Goal: Information Seeking & Learning: Learn about a topic

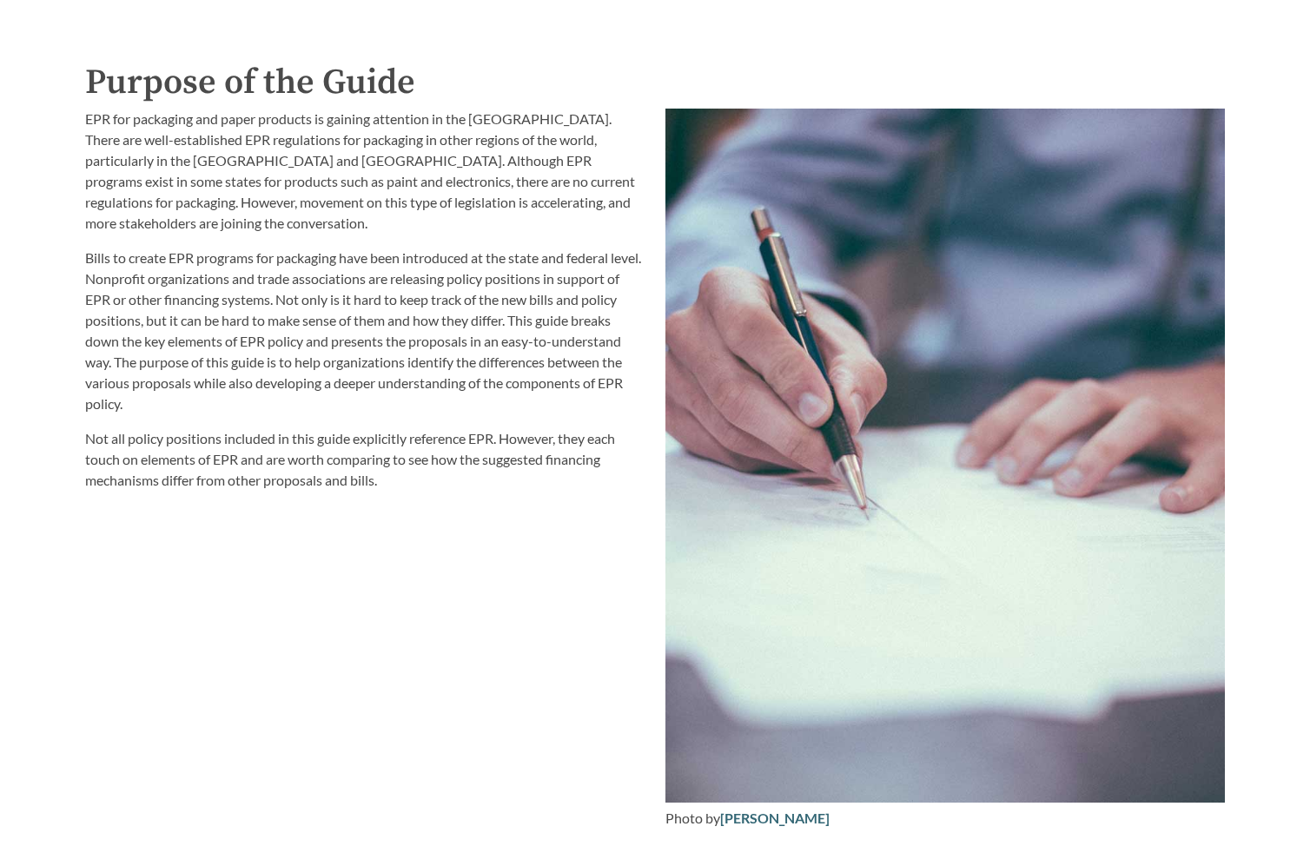
scroll to position [2656, 0]
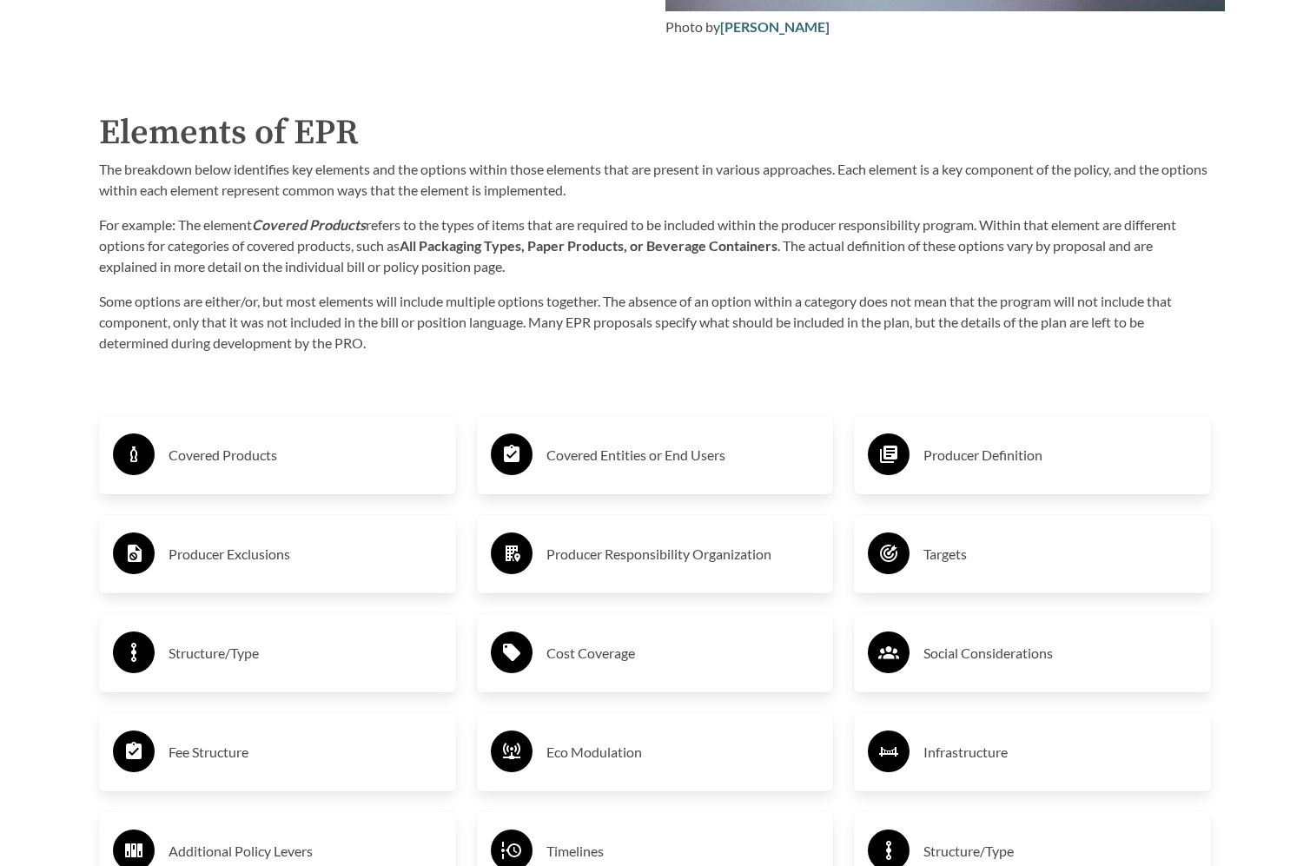
click at [970, 453] on h3 "Producer Definition" at bounding box center [1060, 455] width 274 height 28
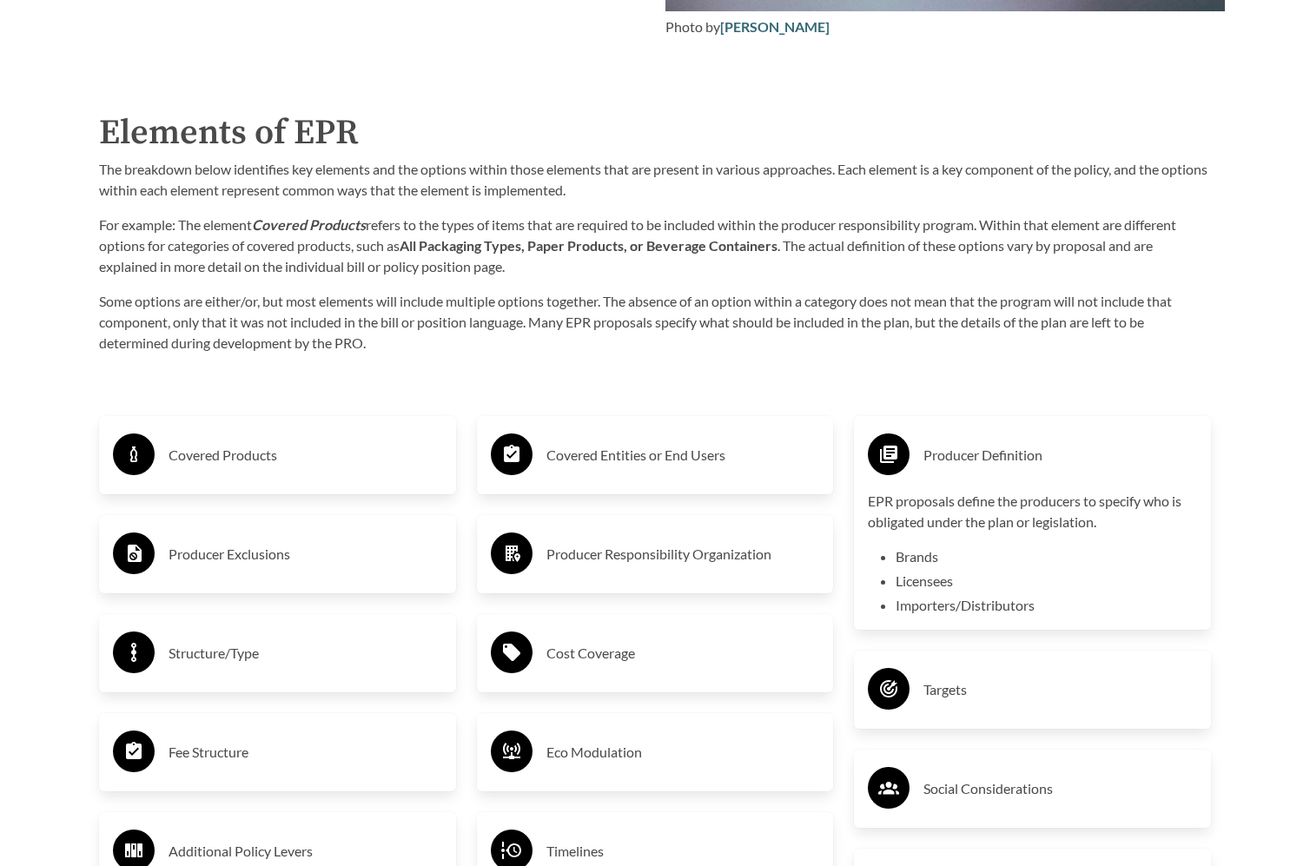
click at [970, 453] on h3 "Producer Definition" at bounding box center [1060, 455] width 274 height 28
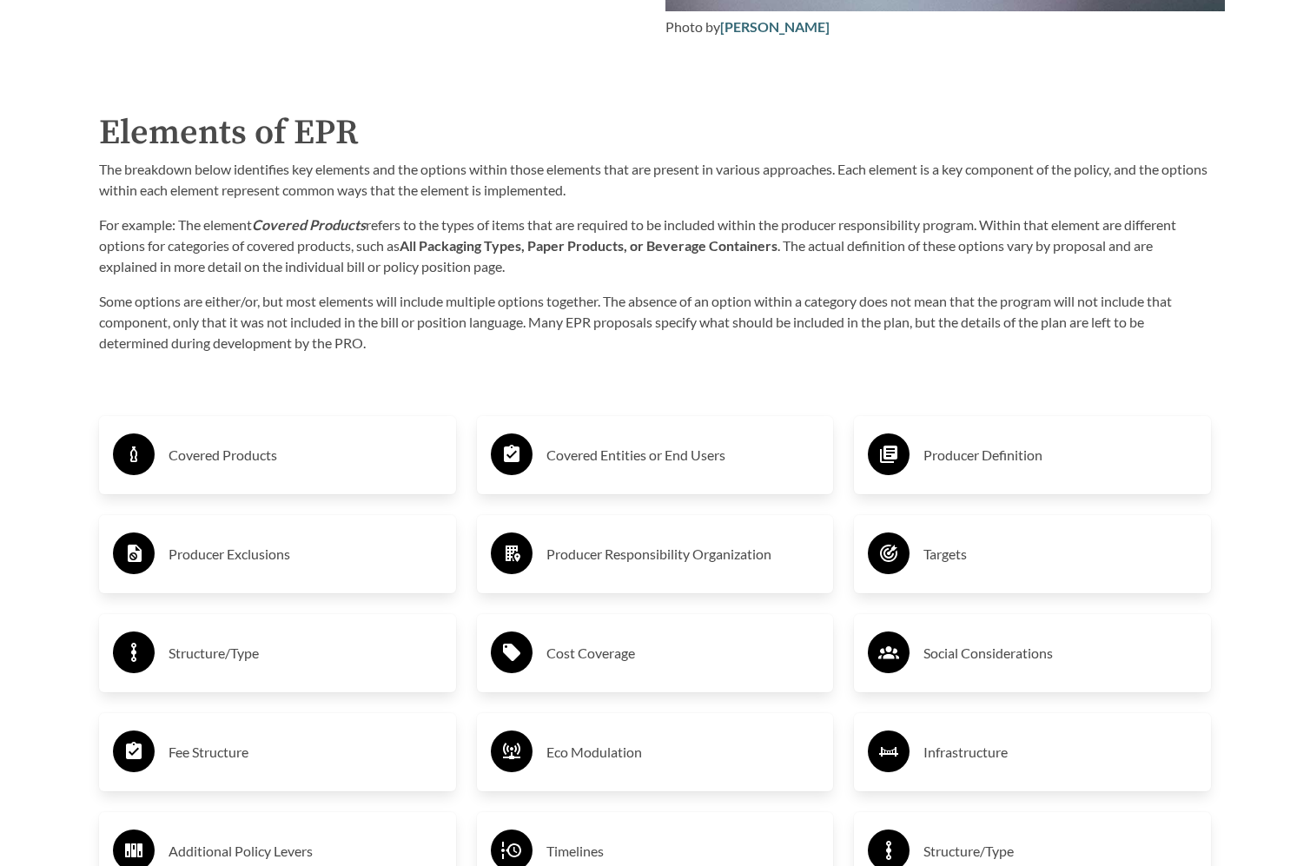
click at [228, 456] on h3 "Covered Products" at bounding box center [305, 455] width 274 height 28
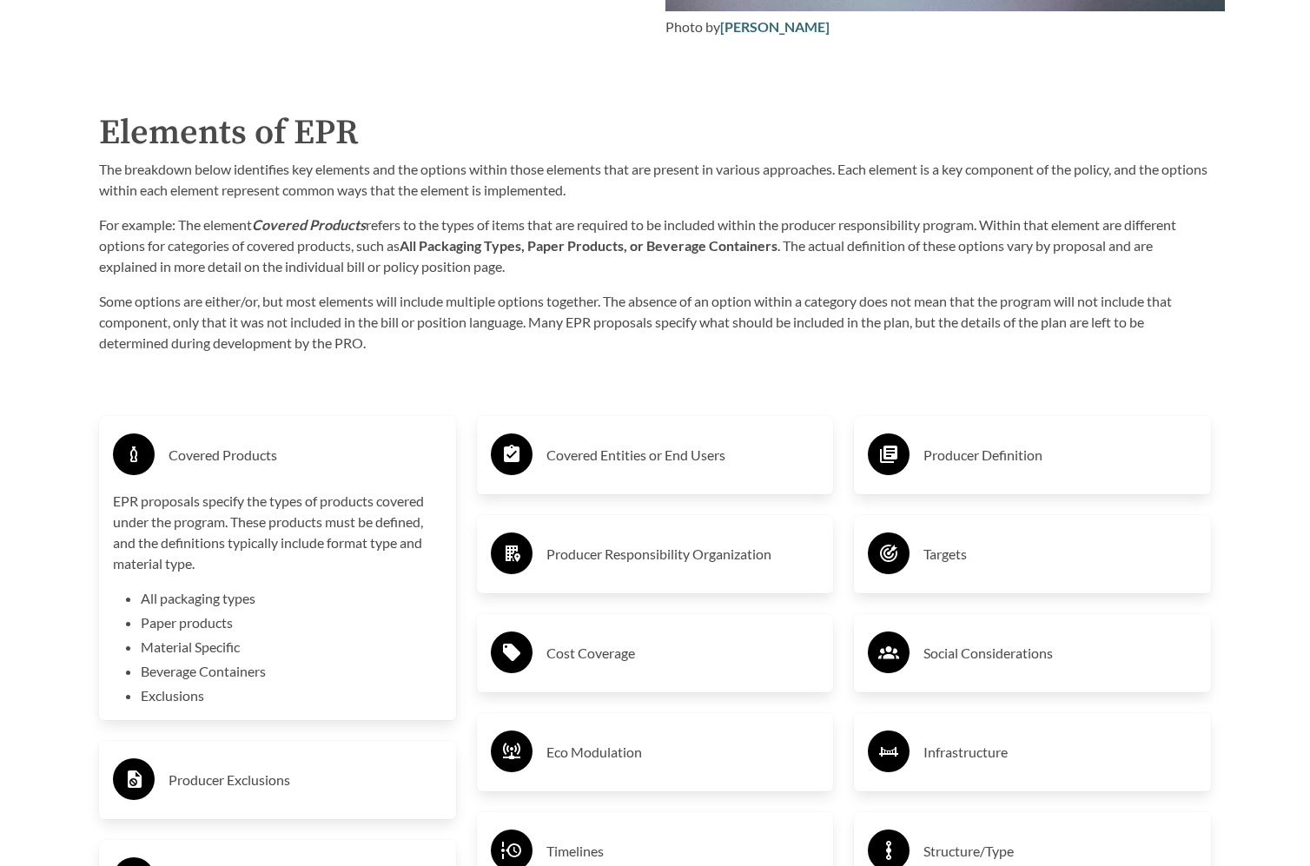
click at [228, 456] on h3 "Covered Products" at bounding box center [305, 455] width 274 height 28
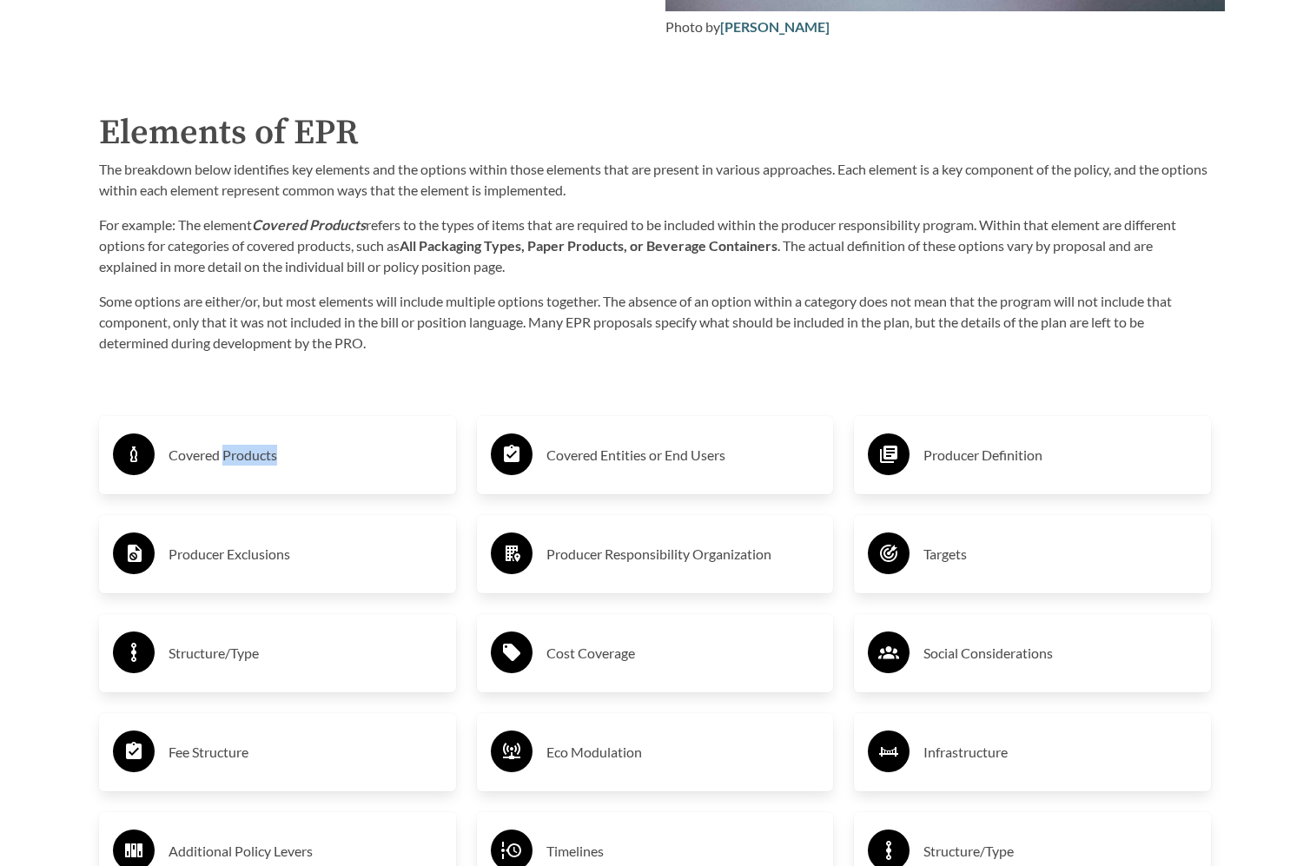
click at [228, 456] on h3 "Covered Products" at bounding box center [305, 455] width 274 height 28
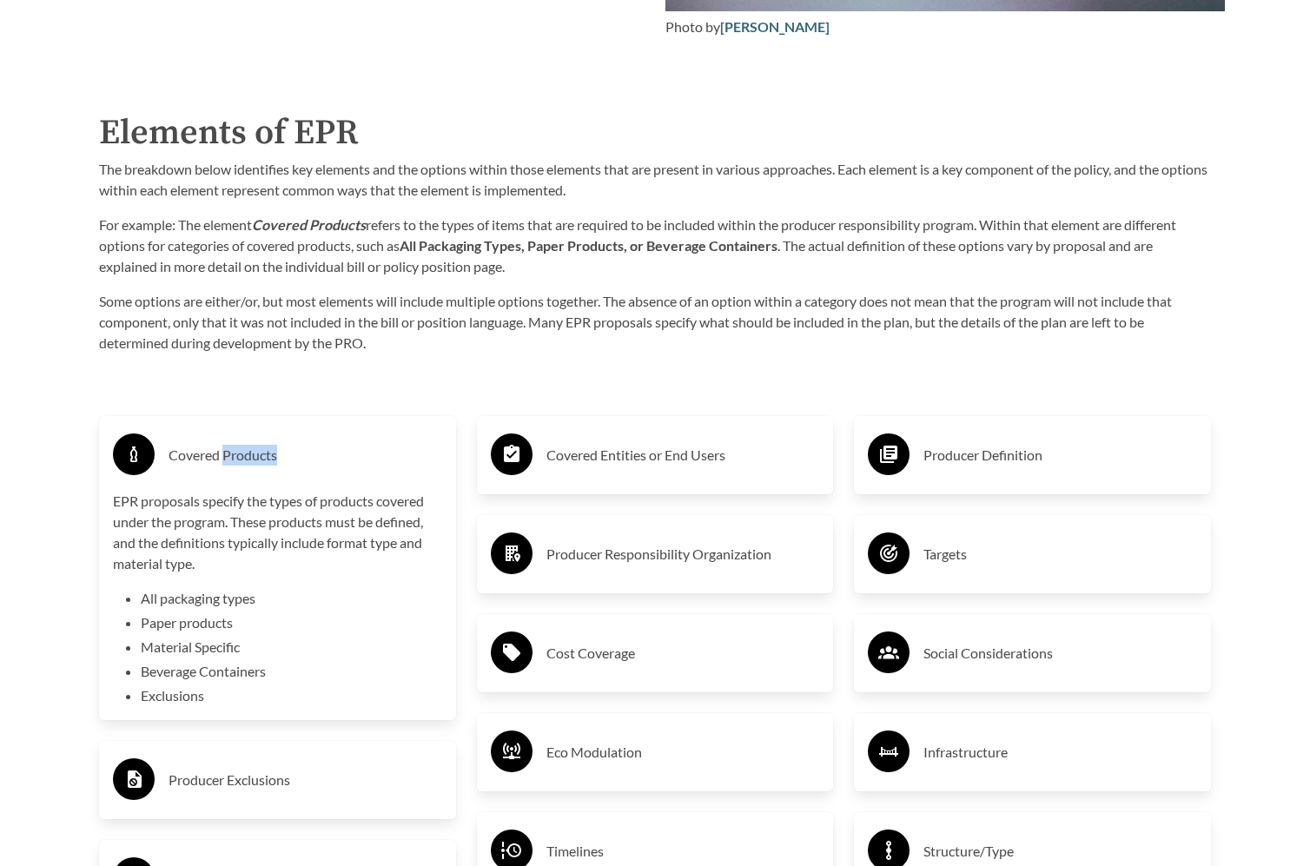
click at [228, 456] on h3 "Covered Products" at bounding box center [305, 455] width 274 height 28
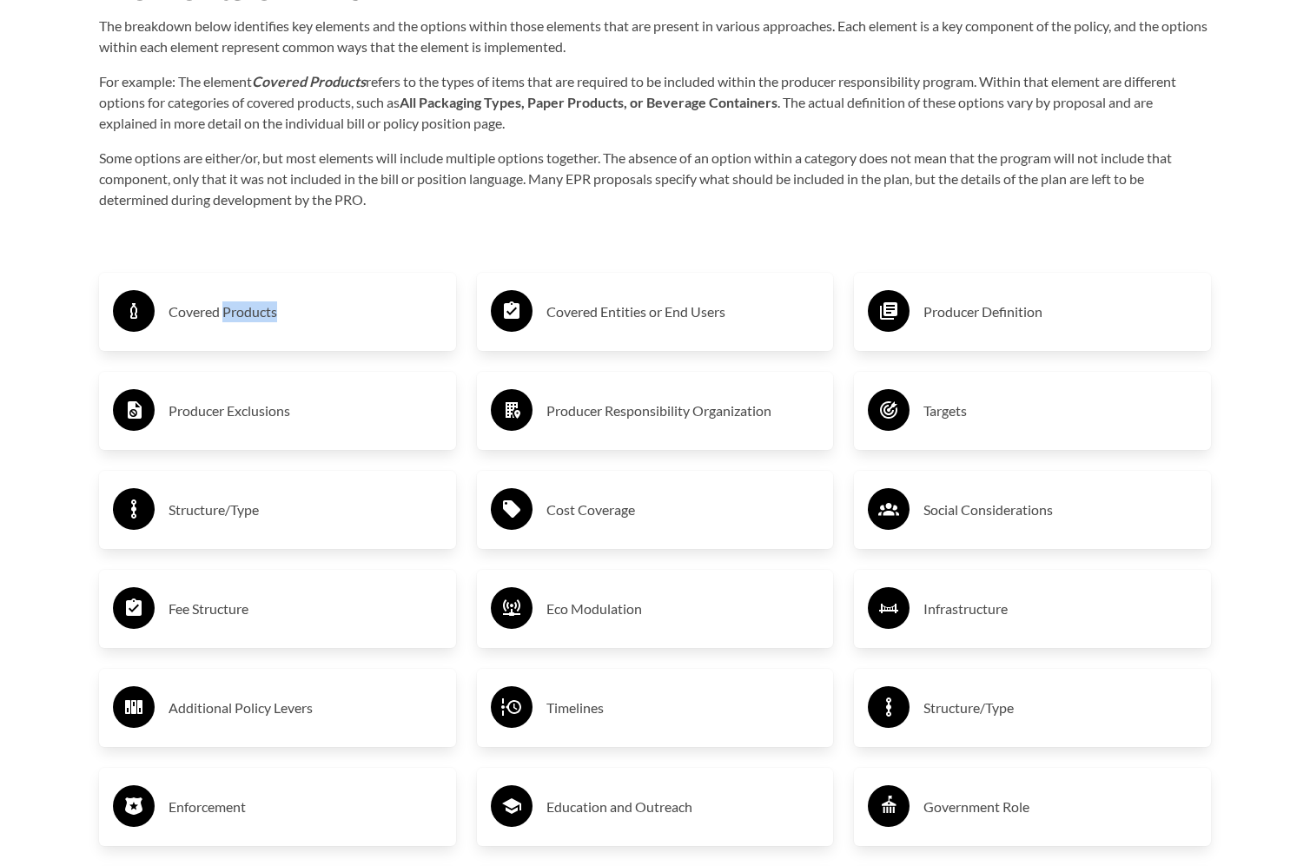
scroll to position [2977, 0]
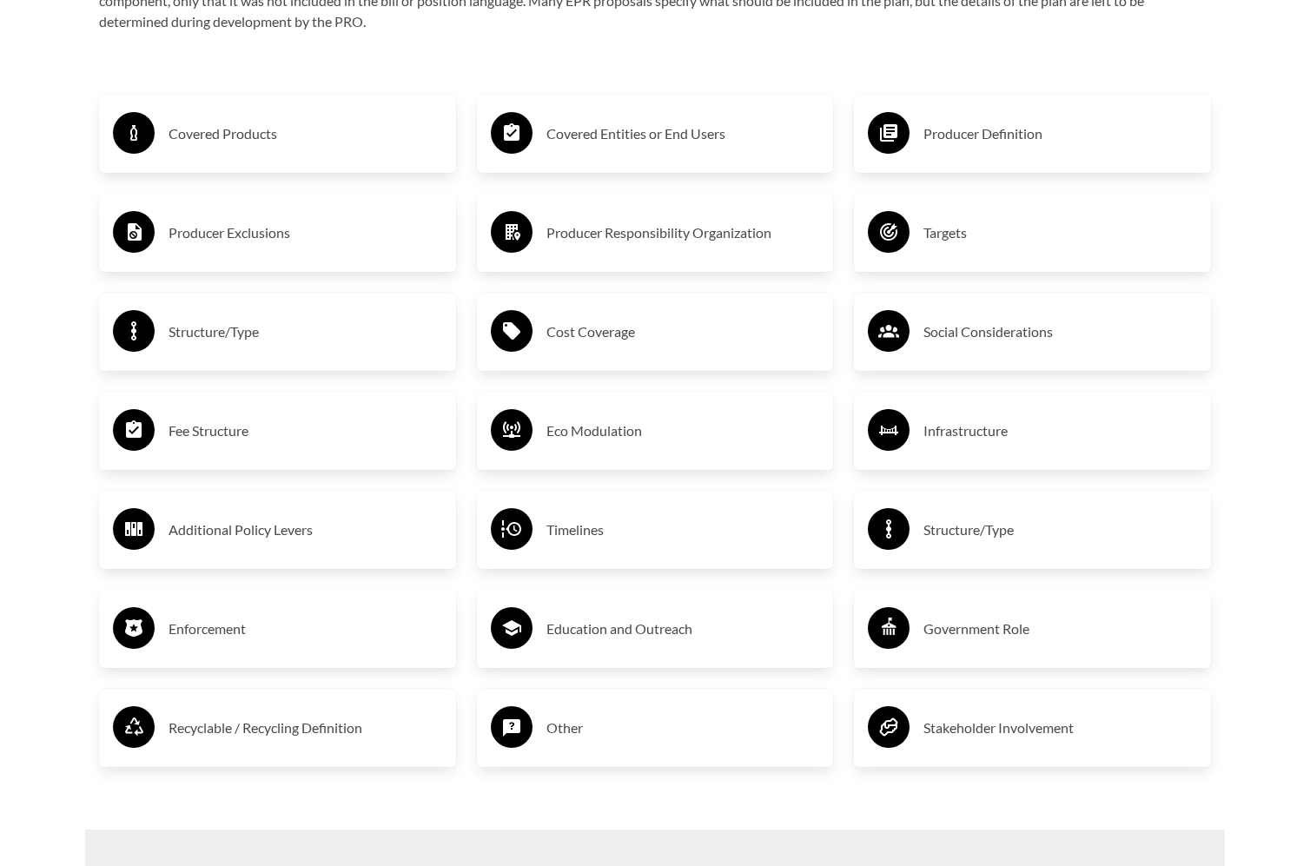
click at [210, 426] on h3 "Fee Structure" at bounding box center [305, 431] width 274 height 28
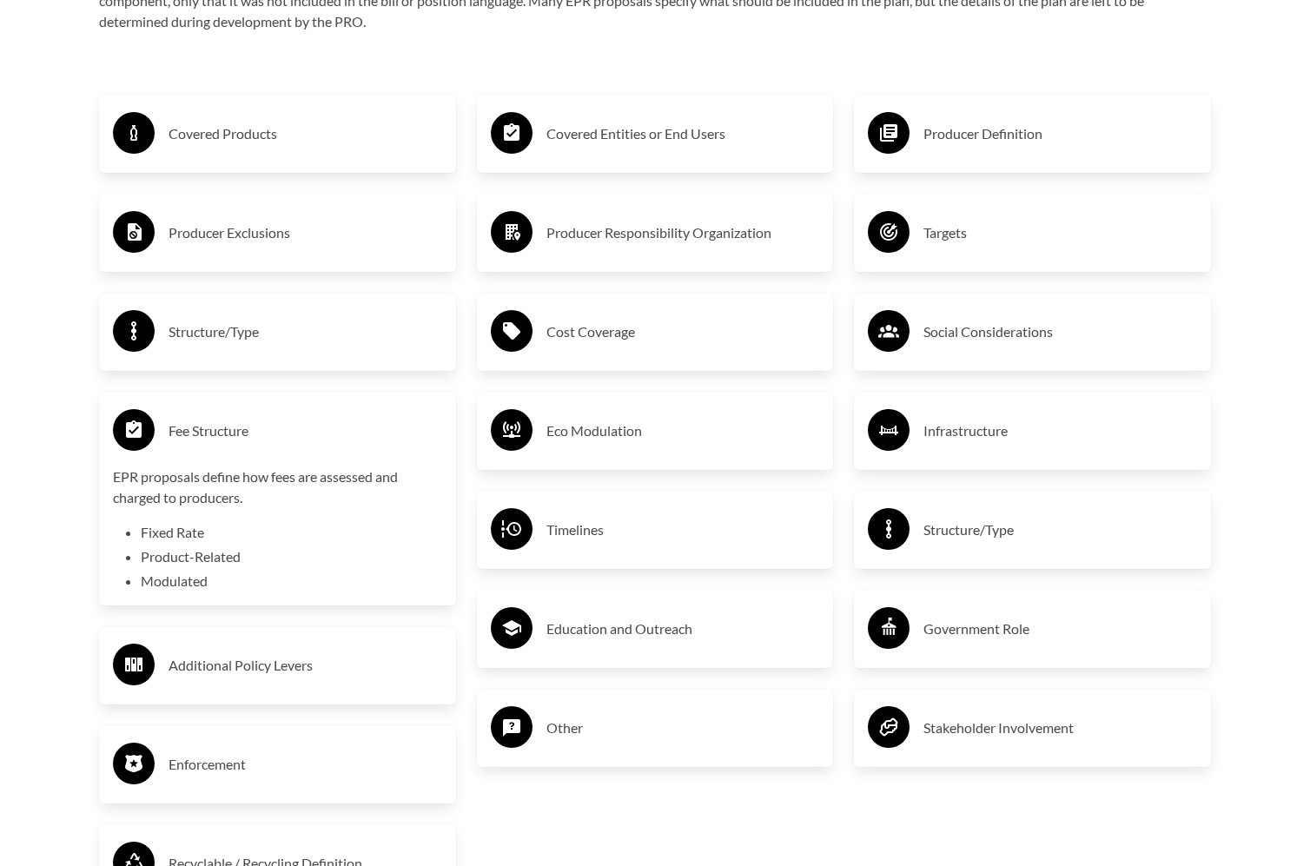
click at [226, 437] on h3 "Fee Structure" at bounding box center [305, 431] width 274 height 28
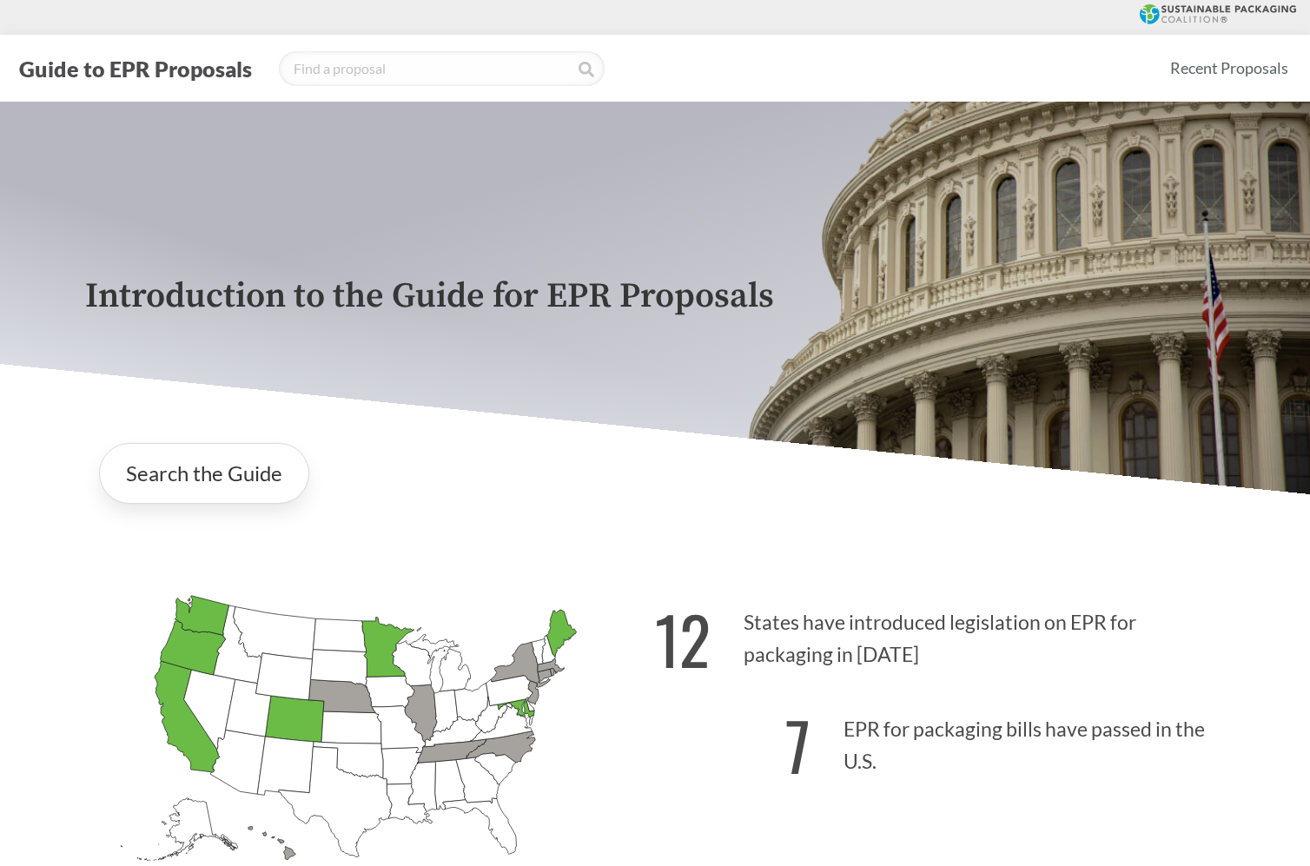
scroll to position [192, 0]
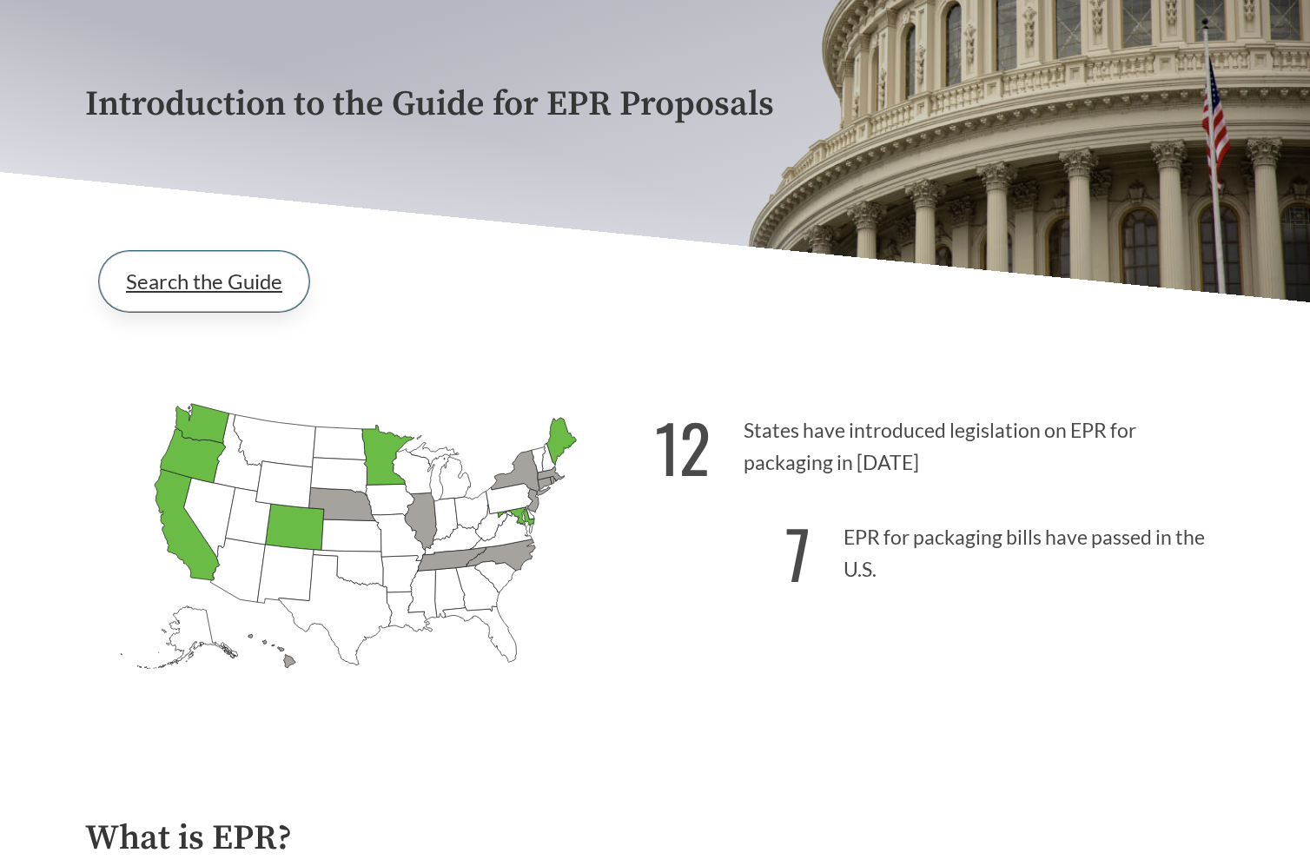
click at [180, 284] on link "Search the Guide" at bounding box center [204, 281] width 210 height 61
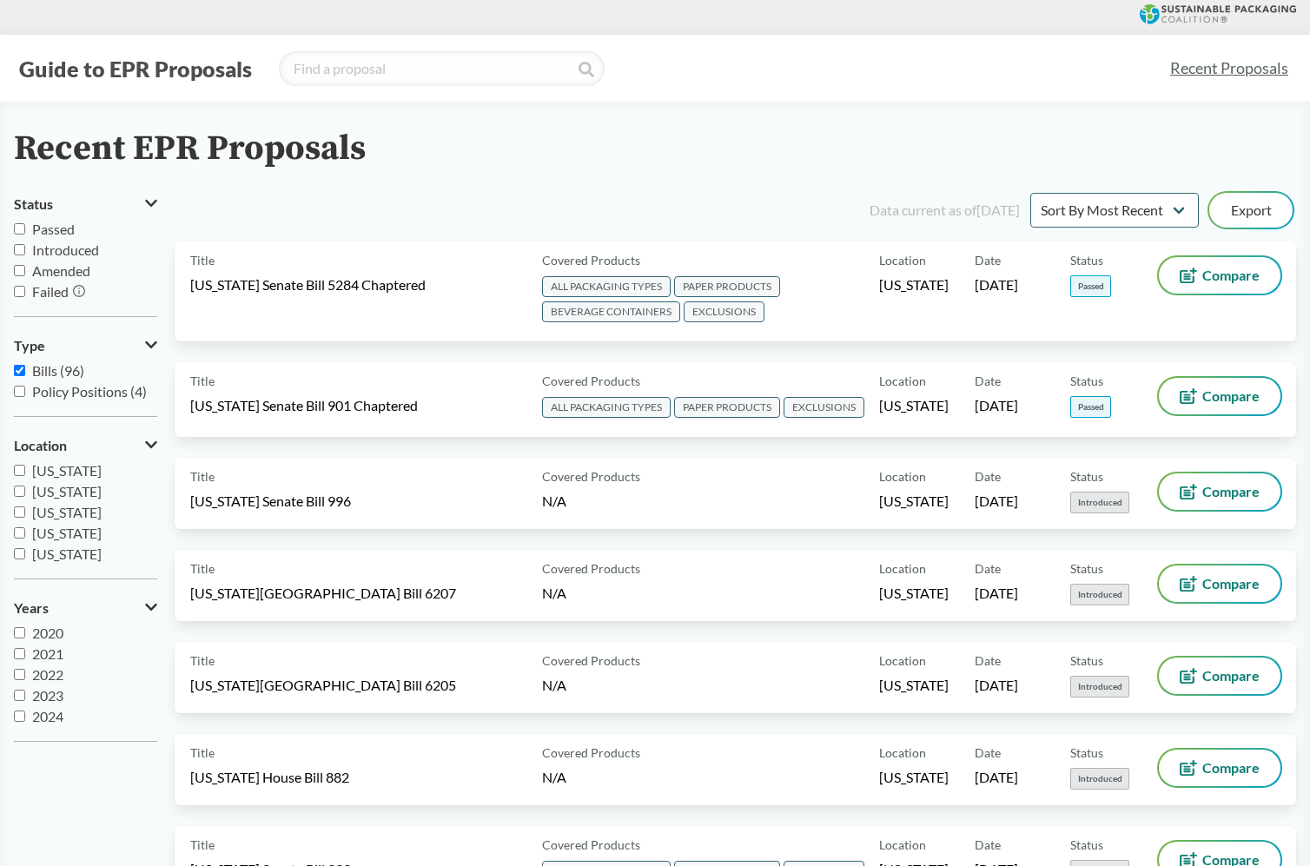
click at [17, 229] on input "Passed" at bounding box center [19, 228] width 11 height 11
checkbox input "true"
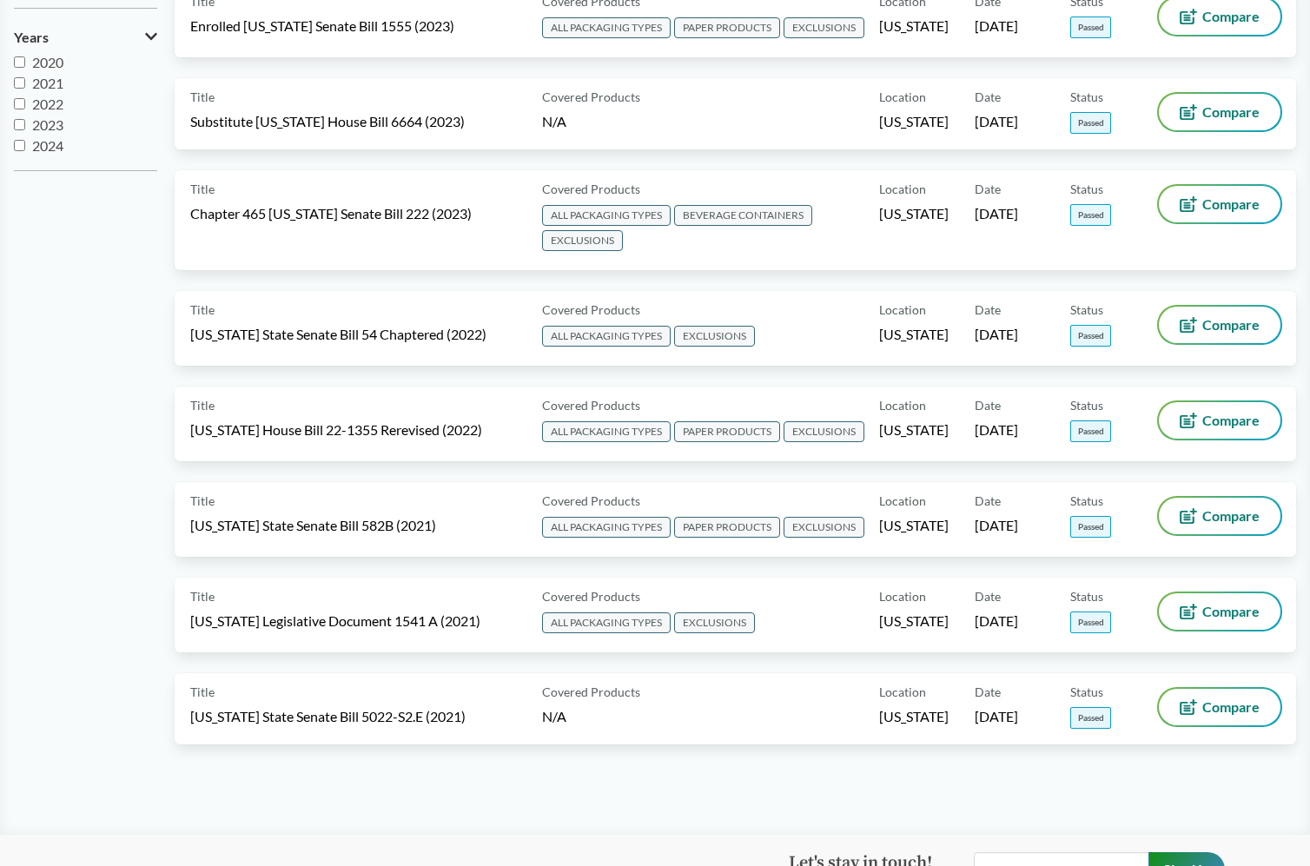
scroll to position [70, 0]
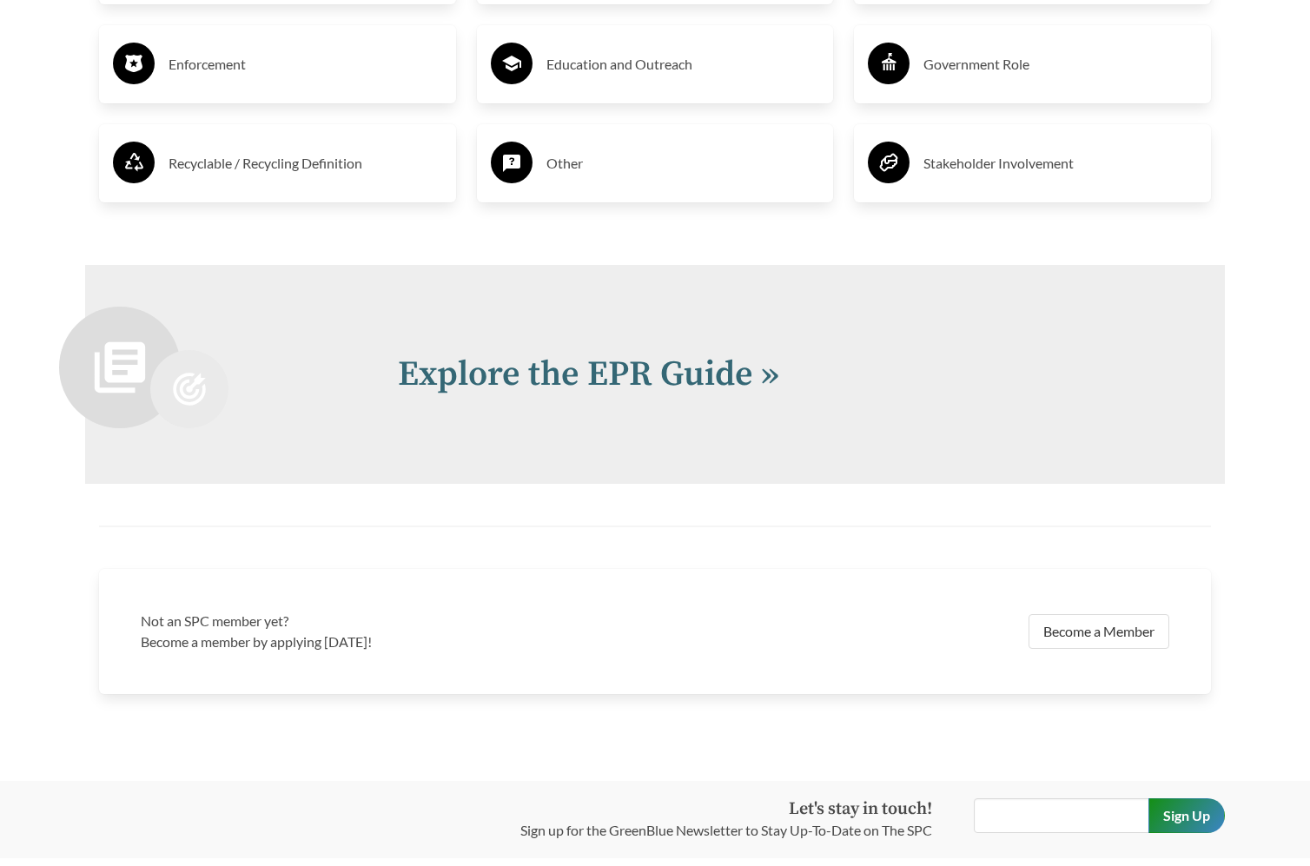
scroll to position [3670, 0]
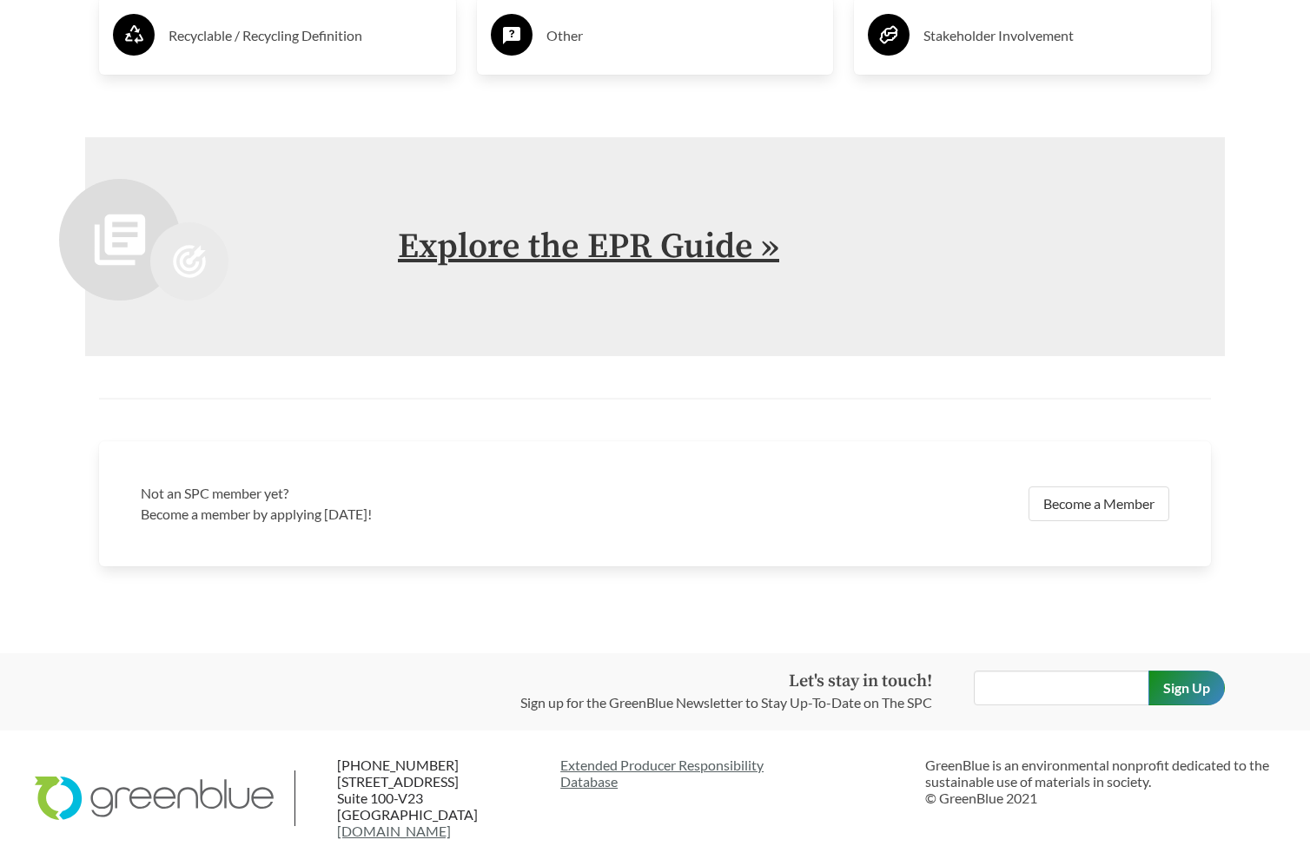
click at [581, 255] on link "Explore the EPR Guide »" at bounding box center [588, 246] width 381 height 43
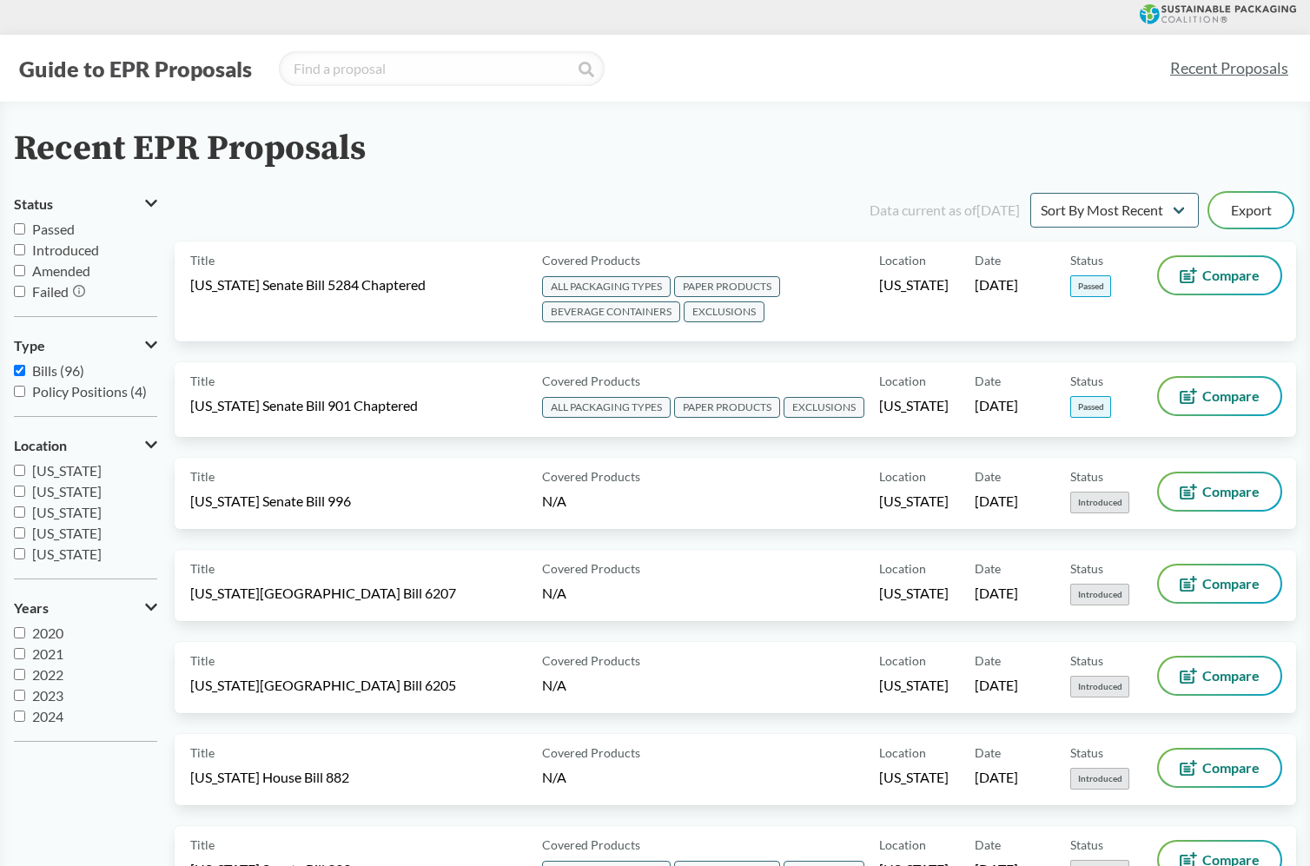
click at [18, 231] on input "Passed" at bounding box center [19, 228] width 11 height 11
checkbox input "true"
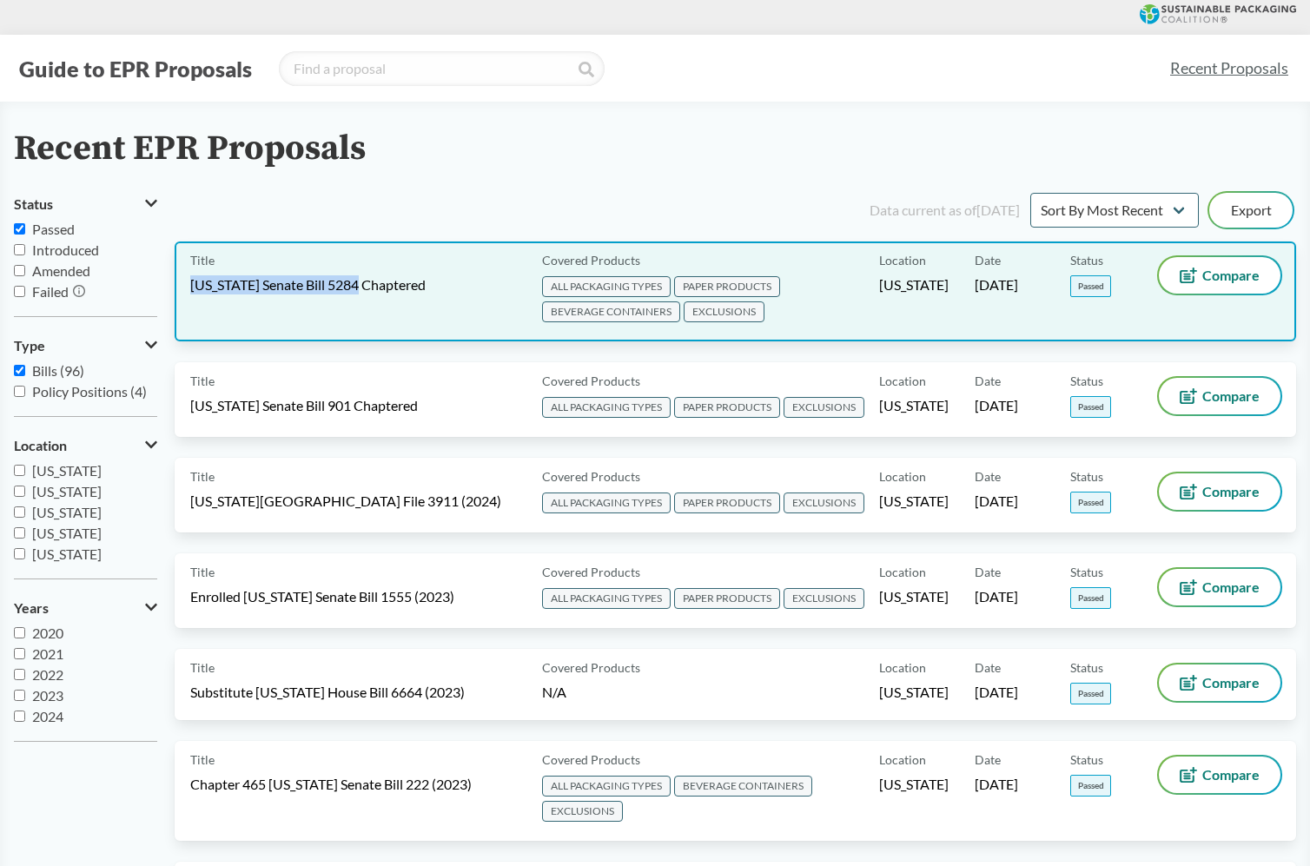
drag, startPoint x: 187, startPoint y: 285, endPoint x: 365, endPoint y: 287, distance: 178.1
click at [365, 287] on div "Title [US_STATE] Senate Bill 5284 Chaptered Covered Products ALL PACKAGING TYPE…" at bounding box center [735, 291] width 1121 height 100
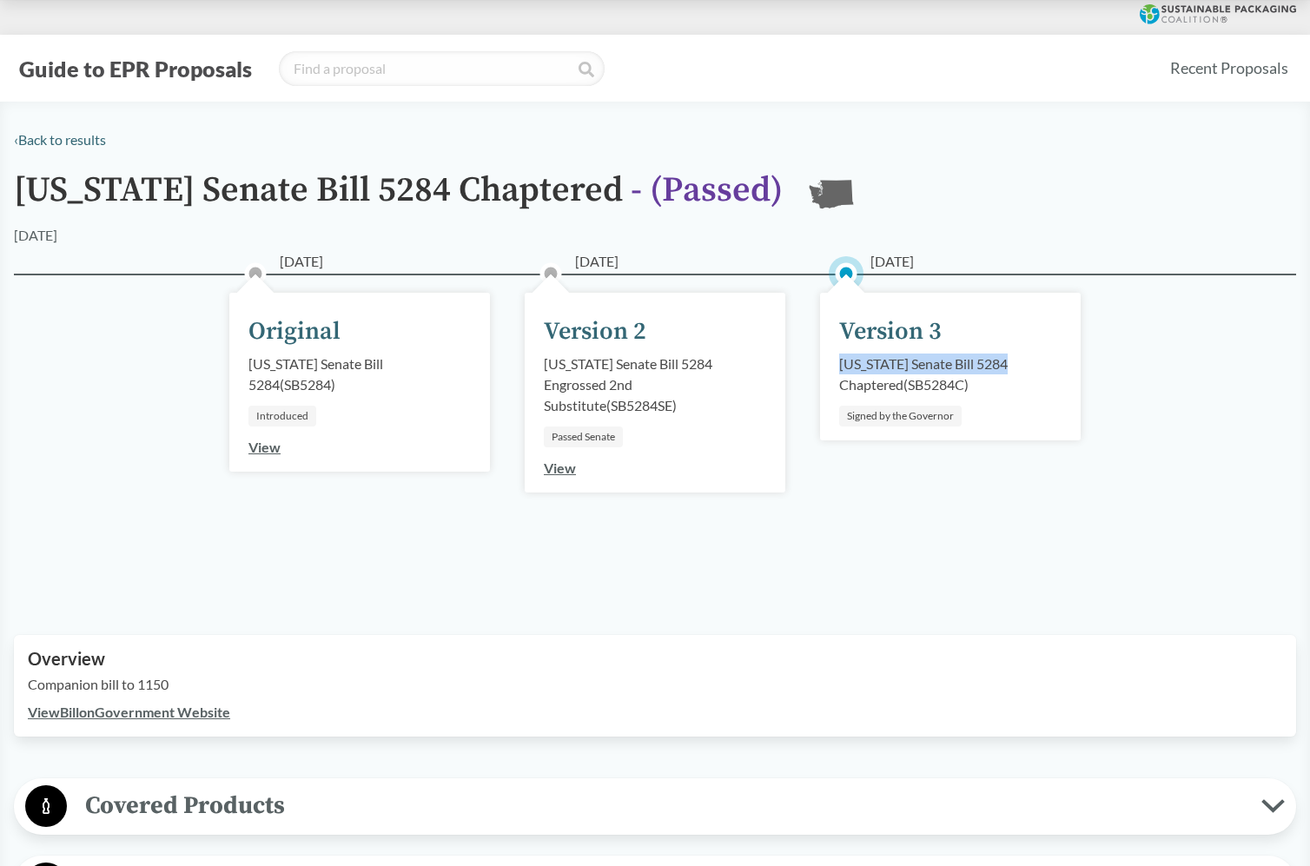
drag, startPoint x: 842, startPoint y: 368, endPoint x: 1031, endPoint y: 366, distance: 189.3
click at [1031, 366] on div "[US_STATE] Senate Bill 5284 Chaptered ( SB5284C )" at bounding box center [950, 374] width 222 height 42
copy div "[US_STATE] Senate Bill 5284"
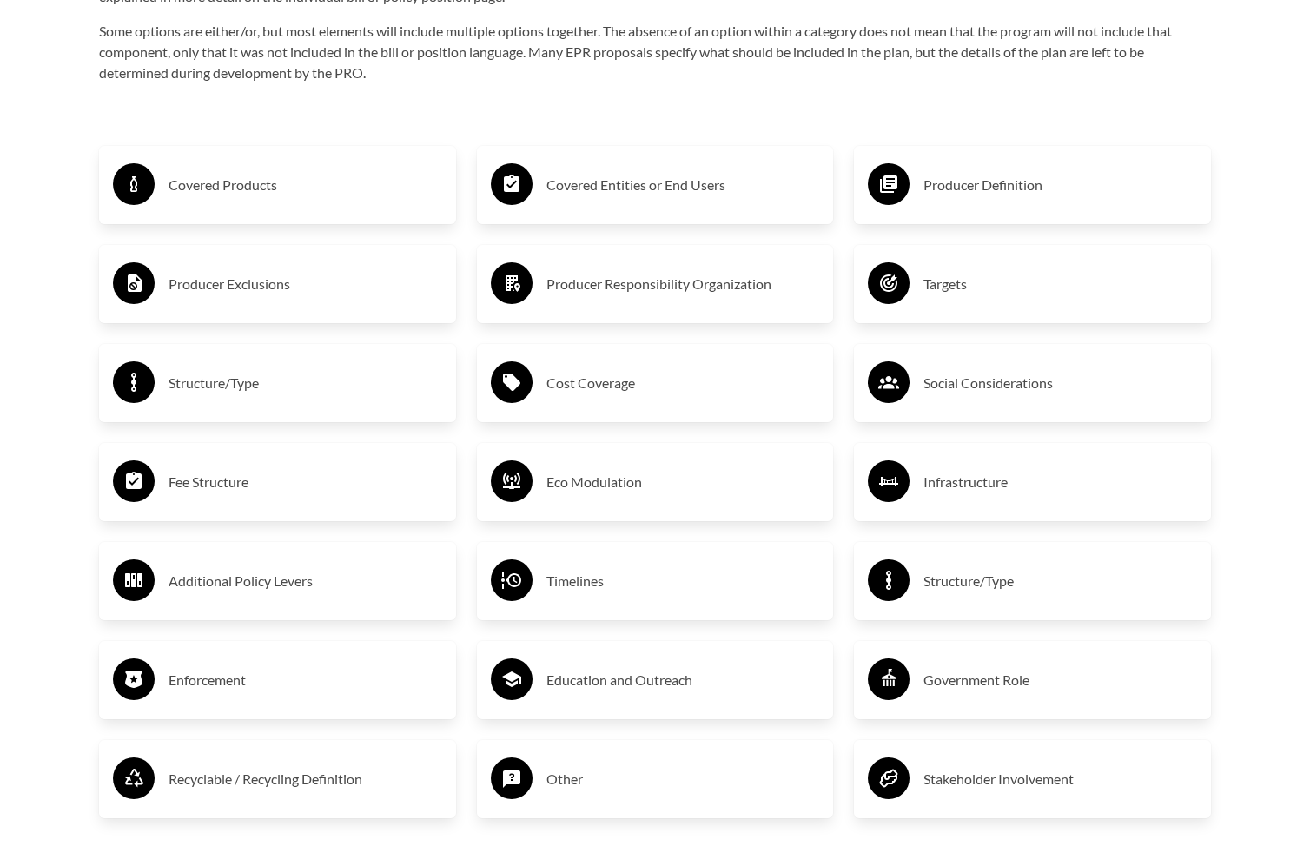
scroll to position [3379, 0]
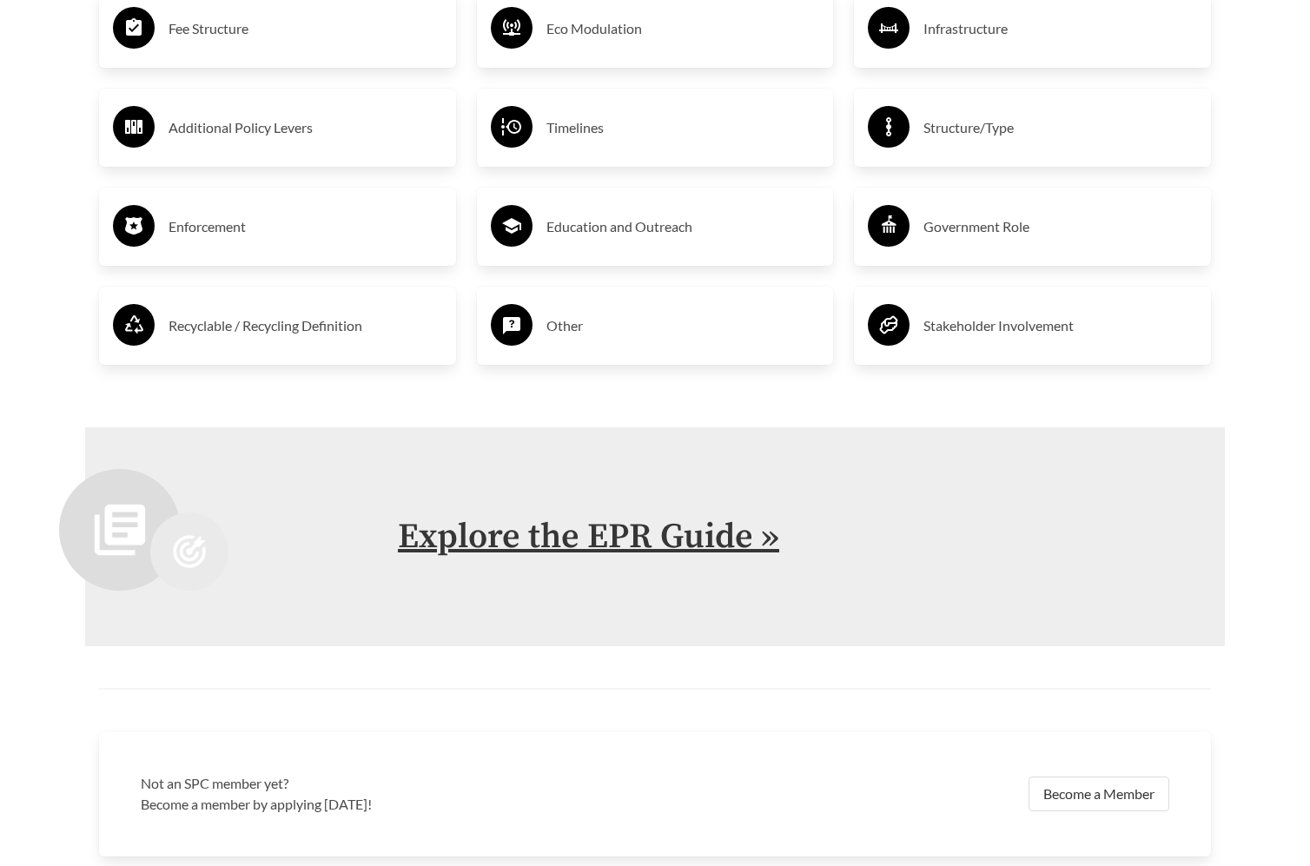
click at [478, 533] on link "Explore the EPR Guide »" at bounding box center [588, 536] width 381 height 43
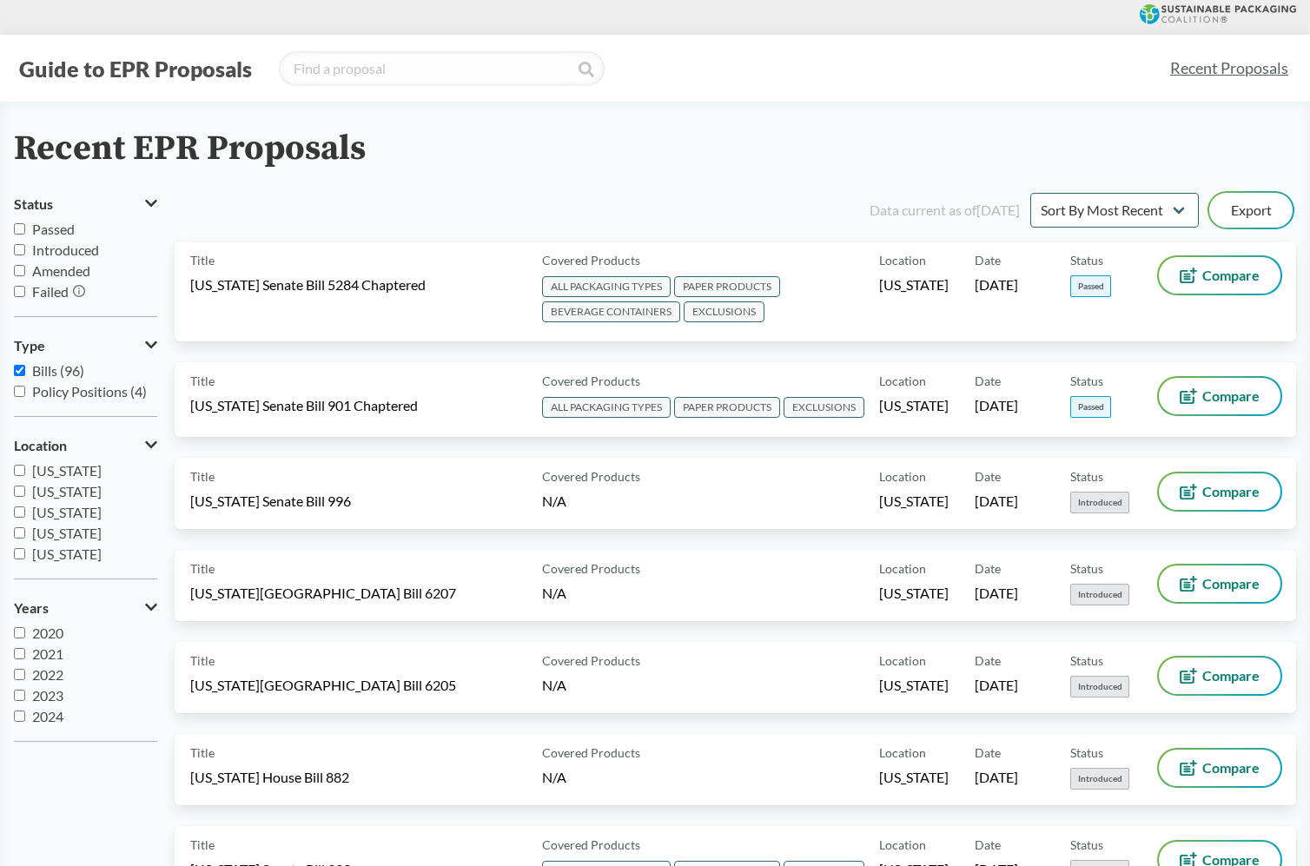
click at [17, 234] on input "Passed" at bounding box center [19, 228] width 11 height 11
checkbox input "true"
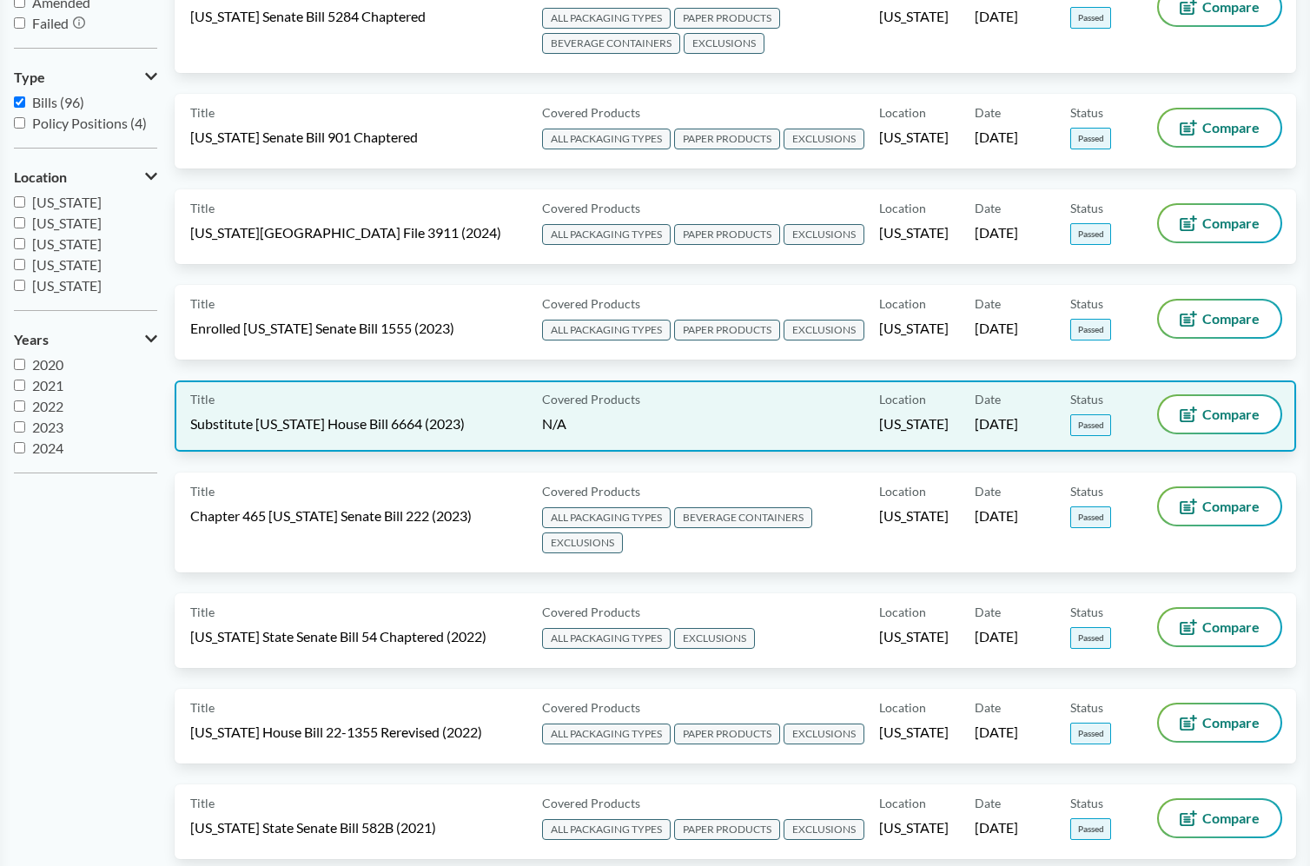
scroll to position [294, 0]
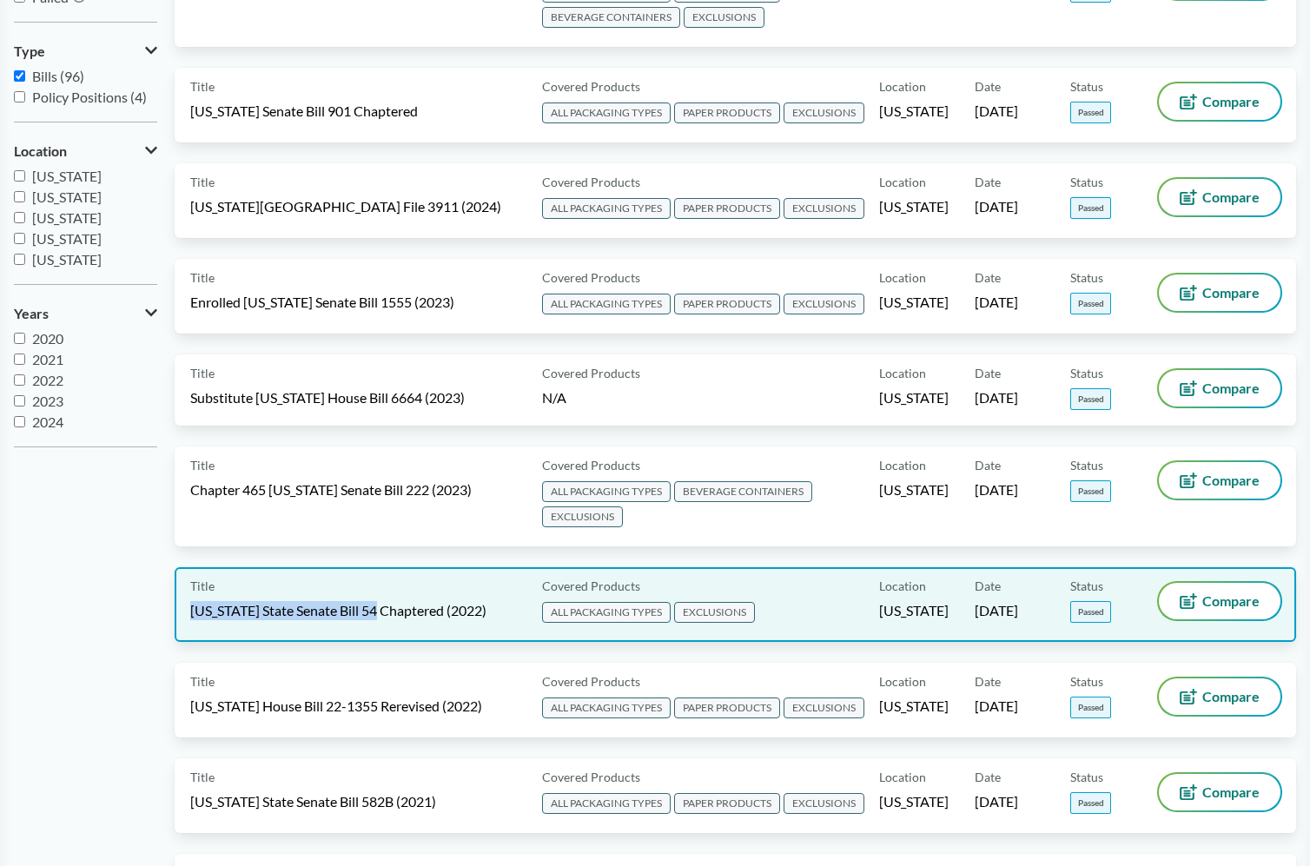
drag, startPoint x: 183, startPoint y: 604, endPoint x: 369, endPoint y: 612, distance: 186.0
click at [369, 612] on div "Title California State Senate Bill 54 Chaptered (2022) Covered Products ALL PAC…" at bounding box center [735, 604] width 1121 height 75
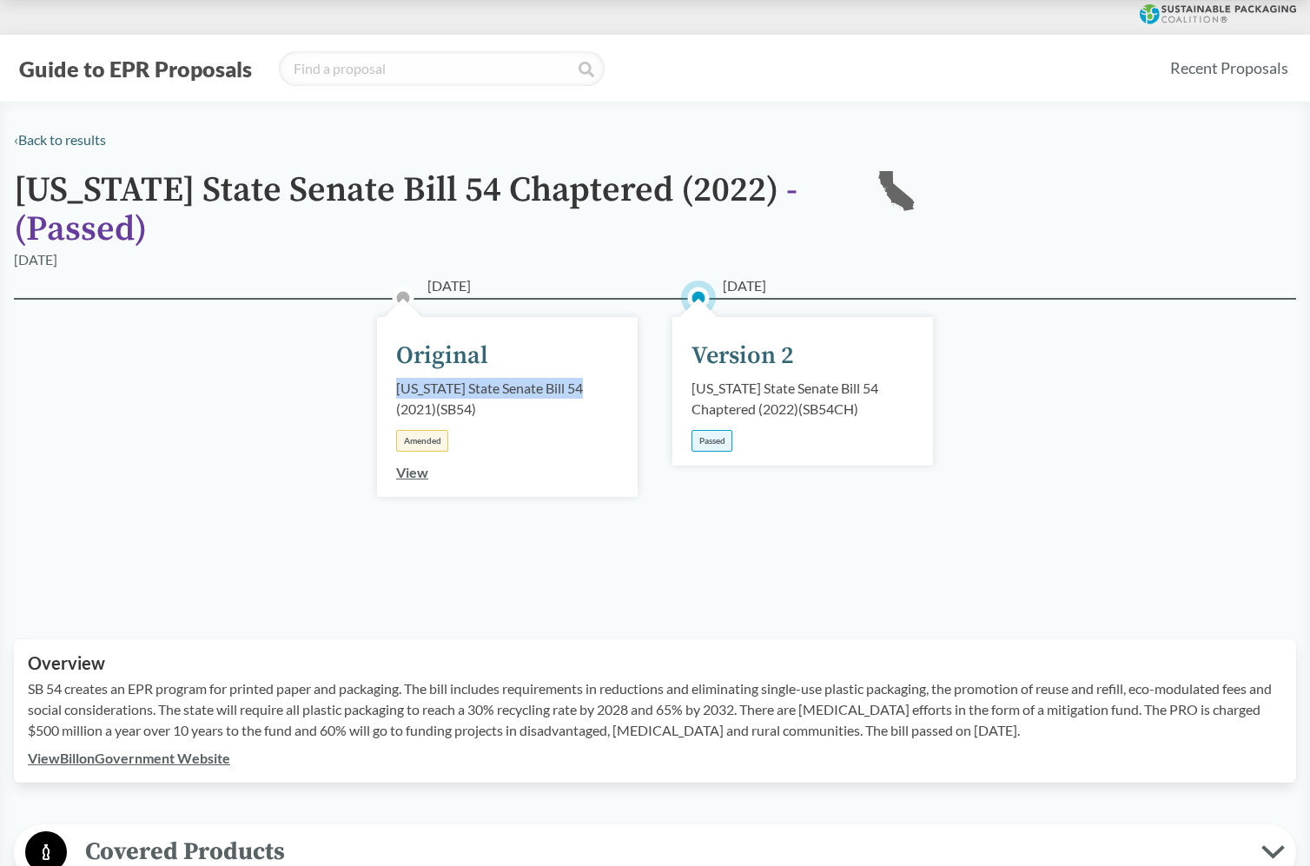
drag, startPoint x: 397, startPoint y: 386, endPoint x: 584, endPoint y: 393, distance: 186.8
click at [584, 393] on div "California State Senate Bill 54 (2021) ( SB54 )" at bounding box center [507, 399] width 222 height 42
copy div "California State Senate Bill 54"
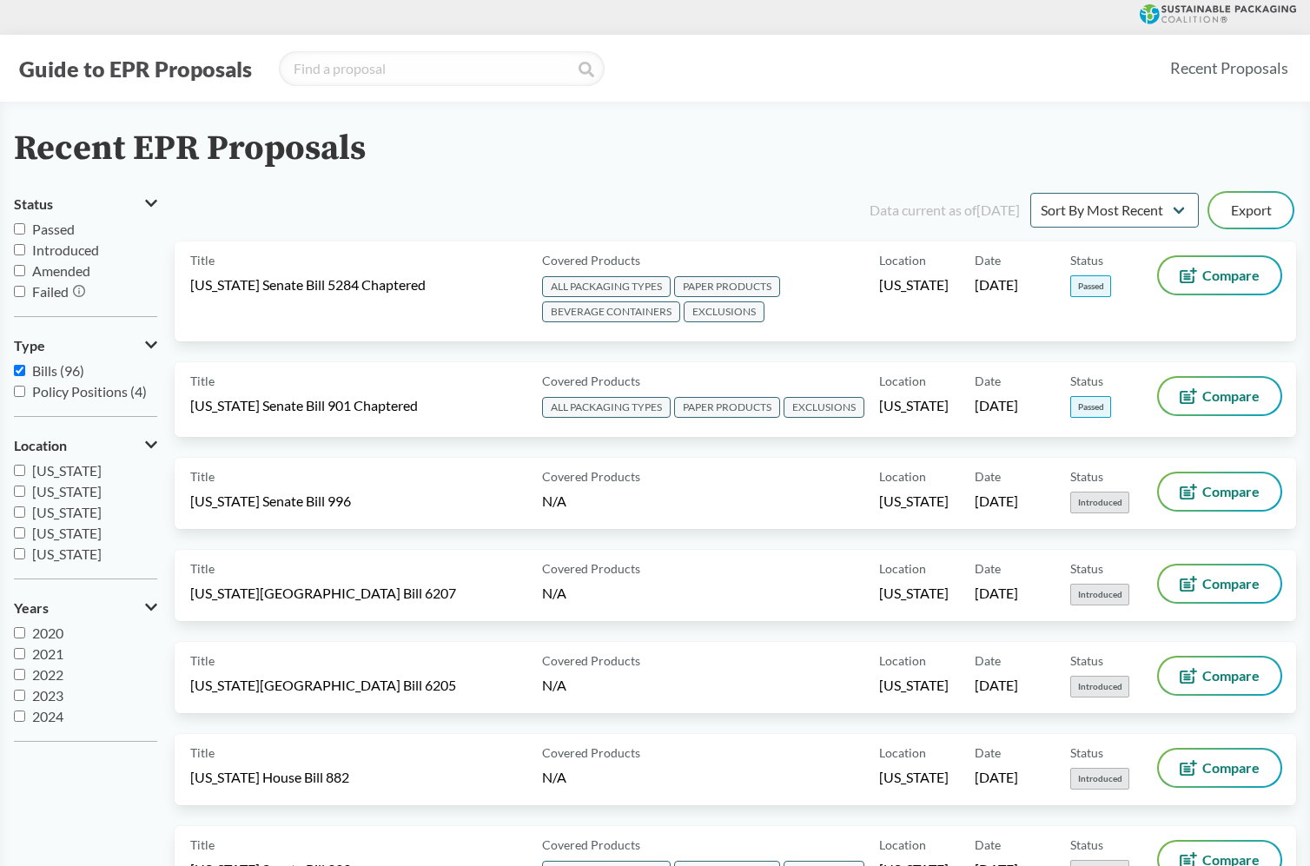
click at [17, 229] on input "Passed" at bounding box center [19, 228] width 11 height 11
checkbox input "true"
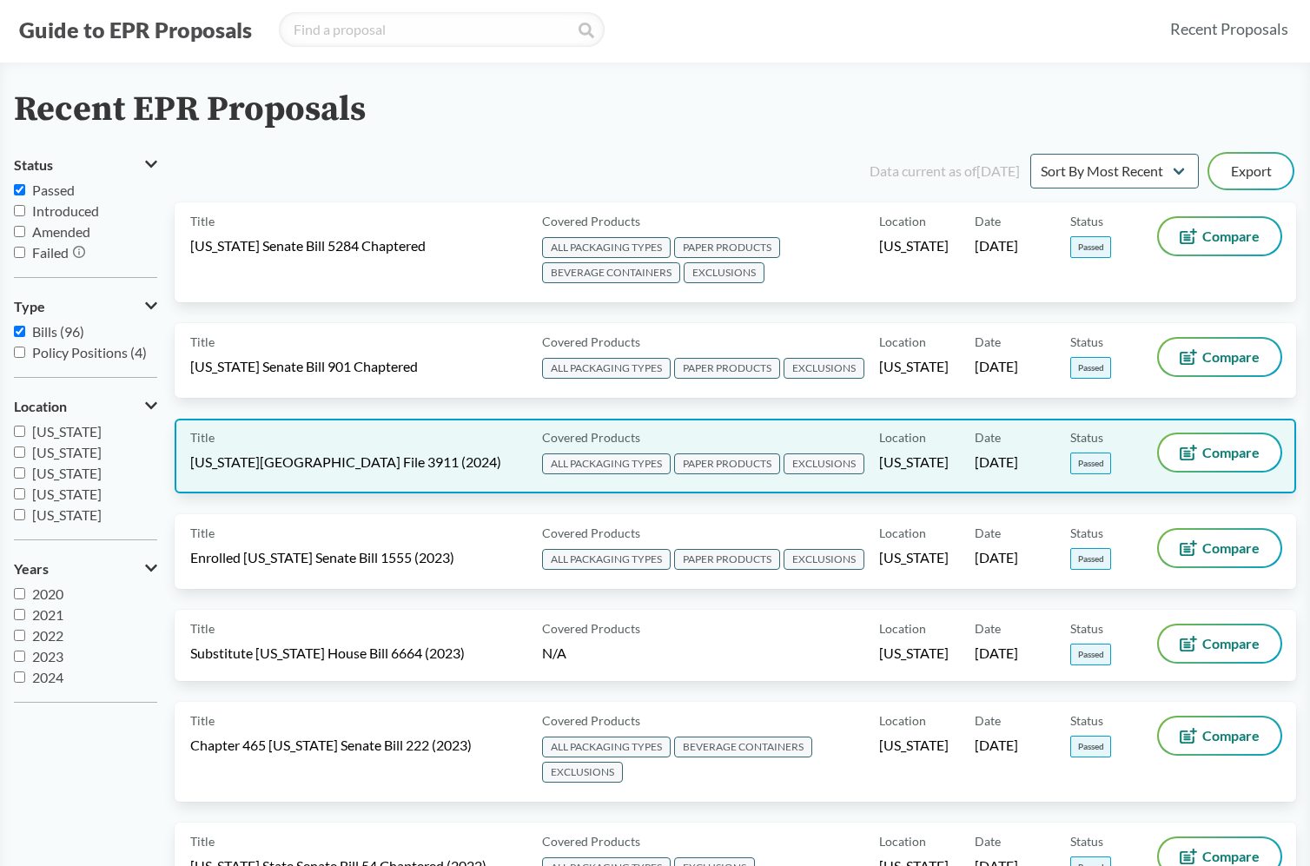
scroll to position [43, 0]
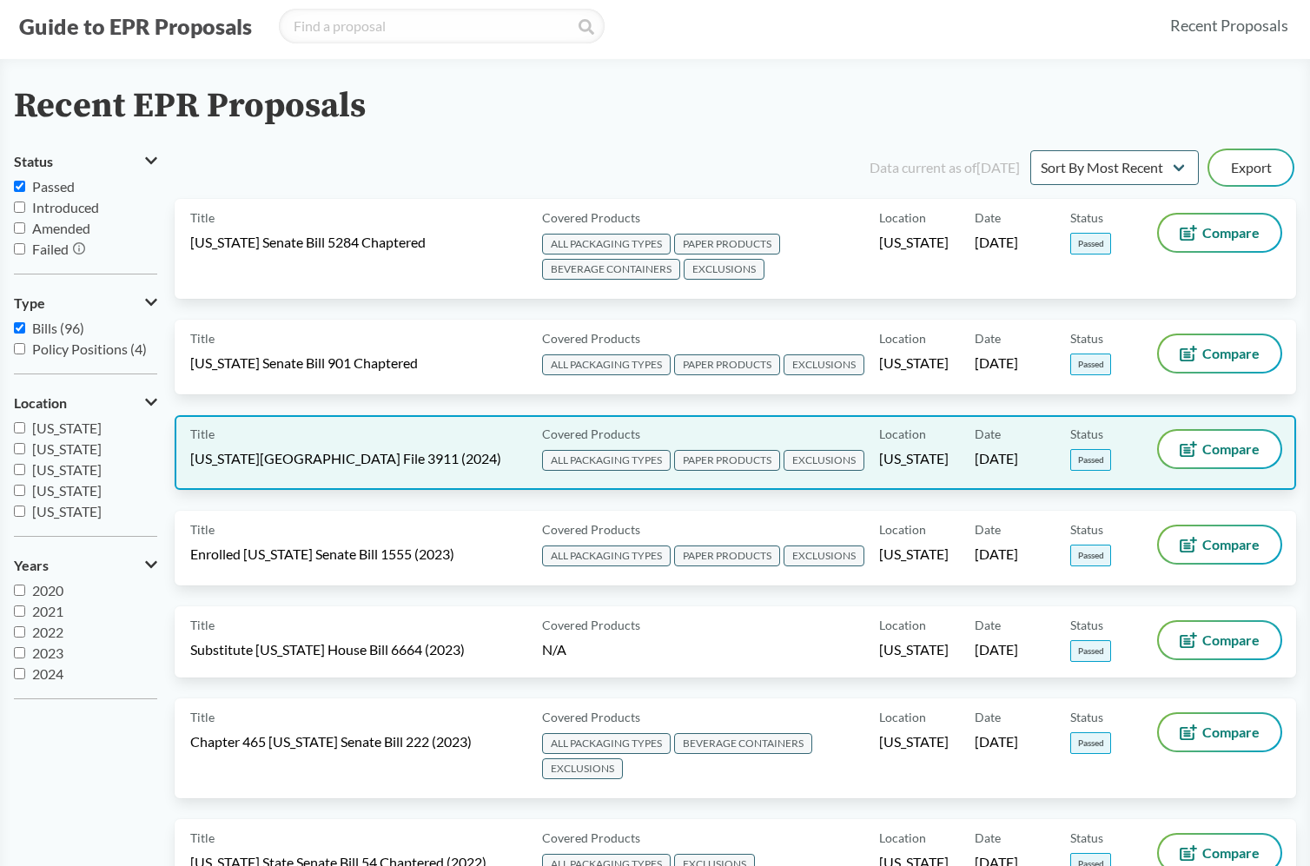
click at [235, 459] on span "[US_STATE][GEOGRAPHIC_DATA] File 3911 (2024)" at bounding box center [345, 458] width 311 height 19
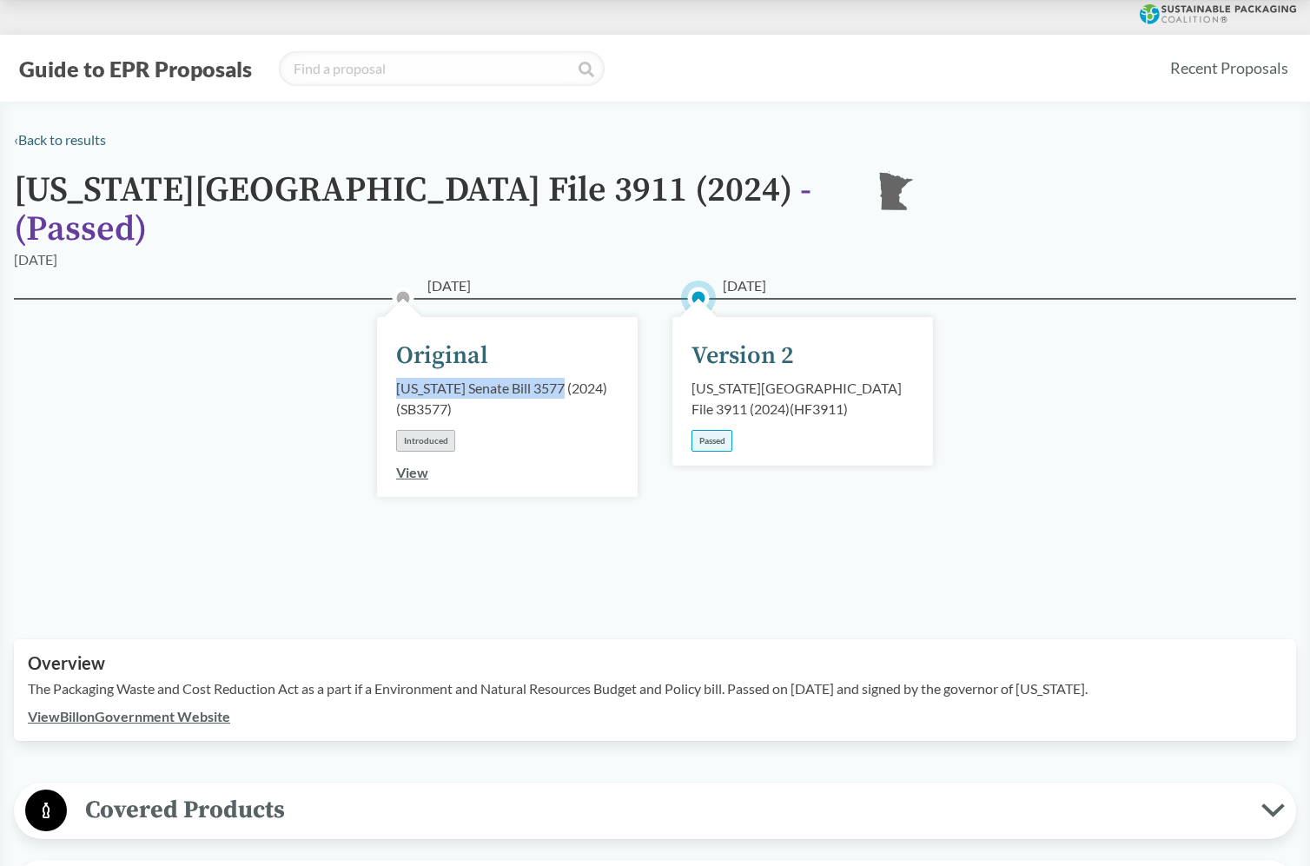
drag, startPoint x: 566, startPoint y: 364, endPoint x: 388, endPoint y: 357, distance: 178.2
click at [388, 357] on div "02/12/2024 Original Minnesota Senate Bill 3577 (2024) ( SB3577 ) Introduced View" at bounding box center [507, 407] width 261 height 180
copy div "Minnesota Senate Bill 3577"
click at [374, 381] on div "02/12/2024 Original Minnesota Senate Bill 3577 (2024) ( SB3577 ) Introduced View" at bounding box center [507, 448] width 295 height 215
drag, startPoint x: 565, startPoint y: 361, endPoint x: 388, endPoint y: 357, distance: 176.4
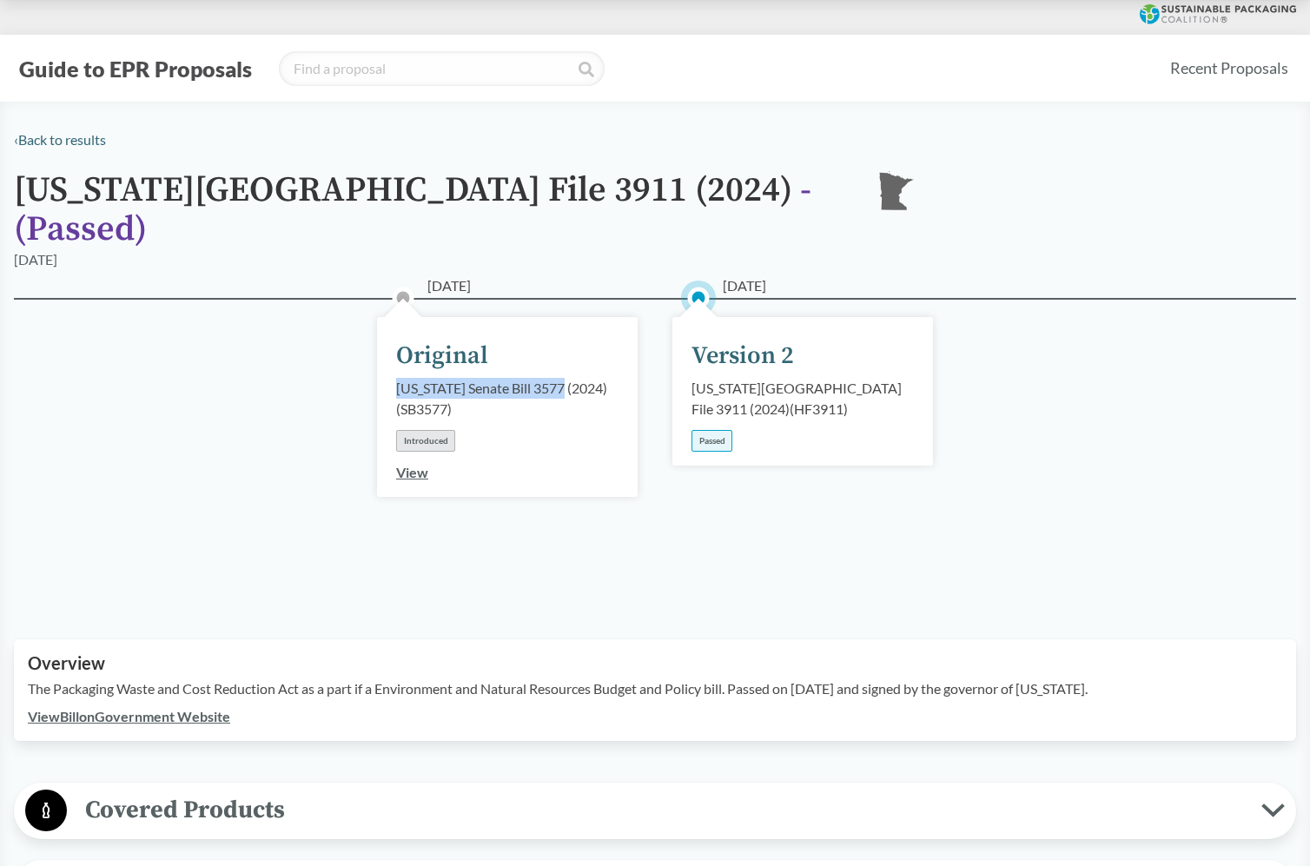
click at [388, 357] on div "02/12/2024 Original Minnesota Senate Bill 3577 (2024) ( SB3577 ) Introduced View" at bounding box center [507, 407] width 261 height 180
copy div "Minnesota Senate Bill 3577"
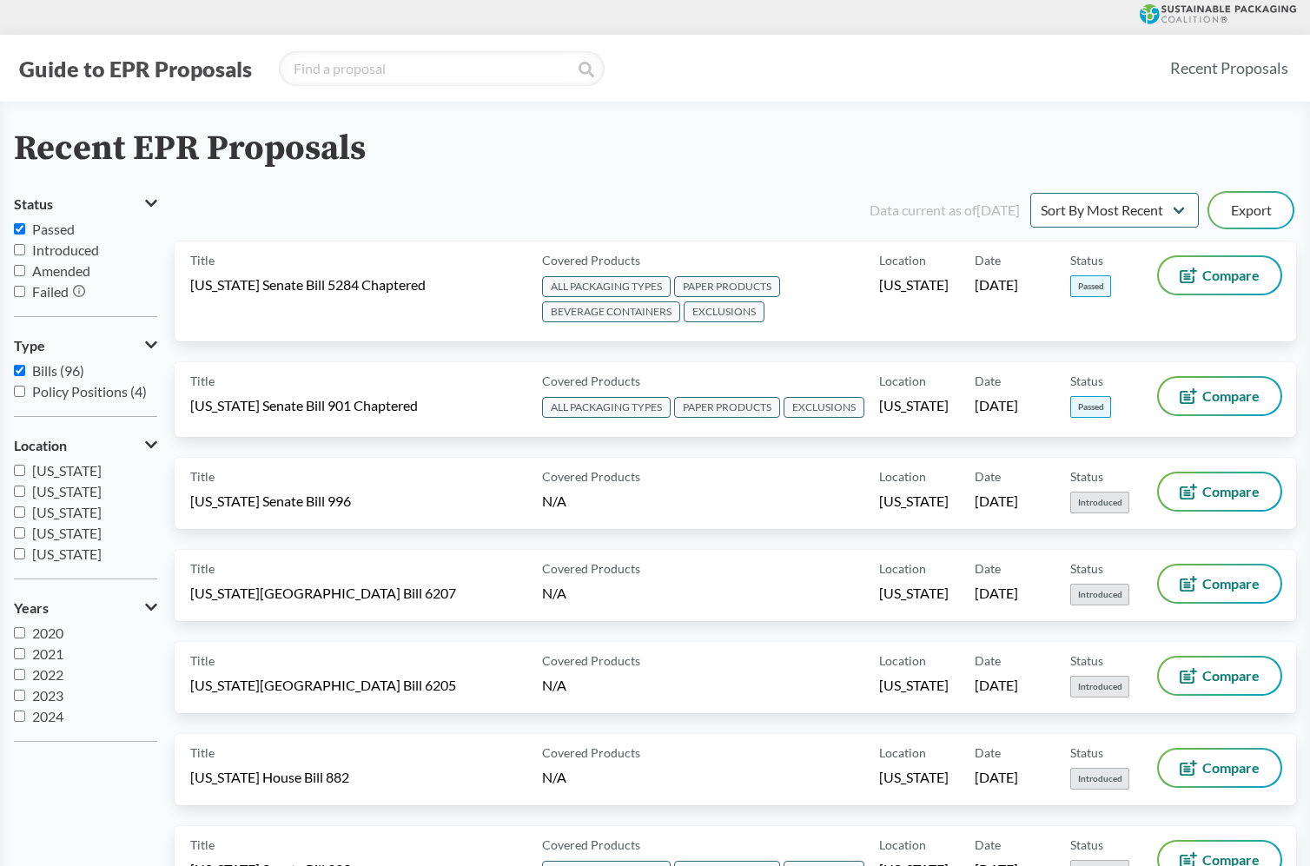
drag, startPoint x: 305, startPoint y: 3, endPoint x: 97, endPoint y: -75, distance: 221.5
